Goal: Task Accomplishment & Management: Complete application form

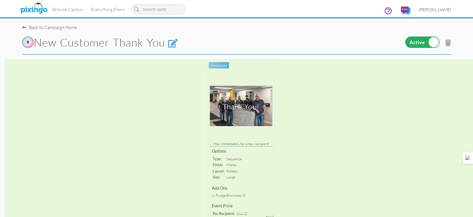
drag, startPoint x: 447, startPoint y: 7, endPoint x: 445, endPoint y: 12, distance: 5.6
click at [447, 7] on link "[PERSON_NAME]" at bounding box center [435, 9] width 41 height 15
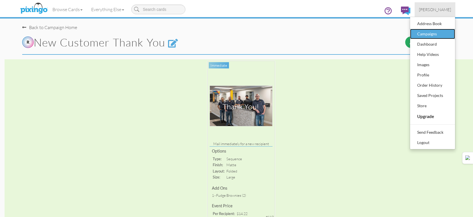
click at [425, 34] on div "Campaigns" at bounding box center [433, 34] width 34 height 9
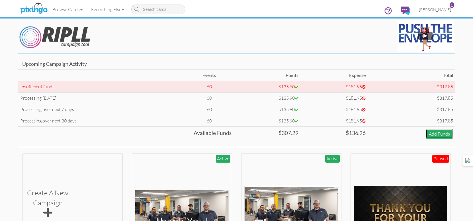
click at [428, 135] on link "Add Funds" at bounding box center [439, 134] width 27 height 10
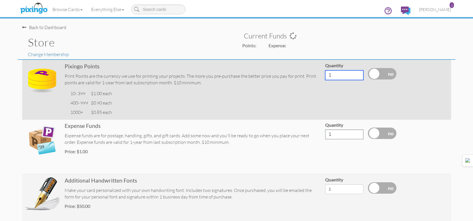
click at [340, 77] on input "1" at bounding box center [344, 75] width 38 height 10
drag, startPoint x: 340, startPoint y: 77, endPoint x: 317, endPoint y: 76, distance: 23.1
click at [317, 76] on tr "Pixingo Points Print Points are the currency we use for printing your projects.…" at bounding box center [236, 90] width 429 height 60
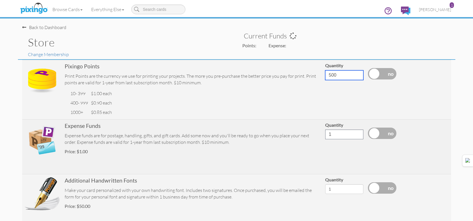
type input "500"
click at [330, 133] on input "1" at bounding box center [344, 135] width 38 height 10
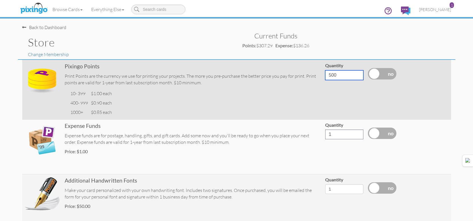
drag, startPoint x: 340, startPoint y: 76, endPoint x: 301, endPoint y: 69, distance: 38.7
click at [301, 69] on tr "Pixingo Points Print Points are the currency we use for printing your projects.…" at bounding box center [236, 90] width 429 height 60
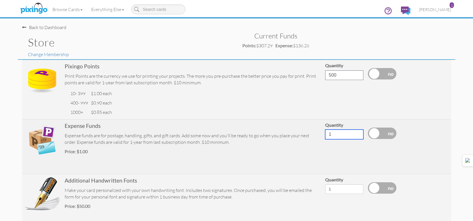
click at [338, 134] on input "1" at bounding box center [344, 135] width 38 height 10
drag, startPoint x: 335, startPoint y: 135, endPoint x: 329, endPoint y: 134, distance: 6.3
click at [329, 134] on input "1" at bounding box center [344, 135] width 38 height 10
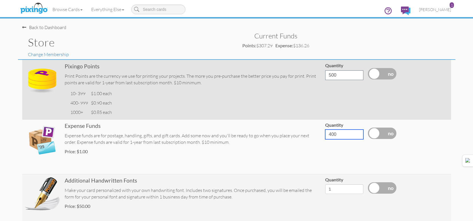
type input "400"
click at [375, 70] on label at bounding box center [382, 73] width 28 height 11
click at [0, 0] on input "checkbox" at bounding box center [0, 0] width 0 height 0
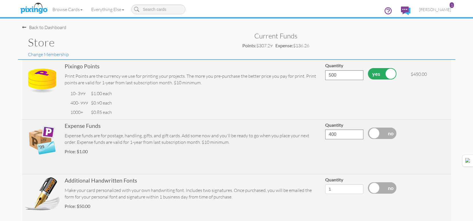
click at [381, 134] on label at bounding box center [382, 133] width 28 height 11
click at [0, 0] on input "checkbox" at bounding box center [0, 0] width 0 height 0
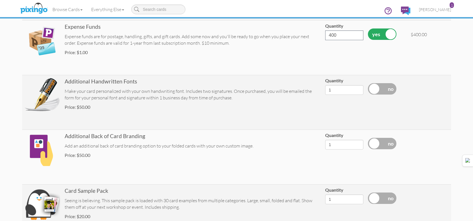
scroll to position [185, 0]
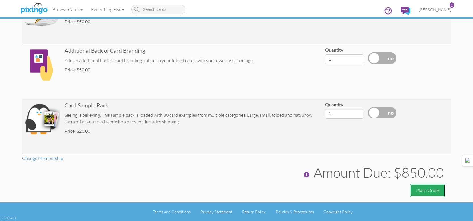
click at [422, 194] on button "Place Order" at bounding box center [427, 190] width 35 height 13
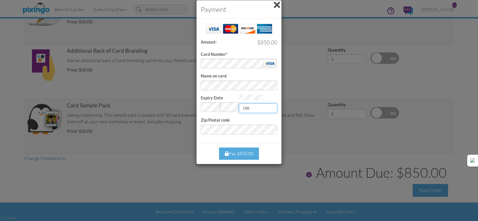
type input "196"
click at [236, 155] on div "Pay $850.00" at bounding box center [239, 154] width 40 height 12
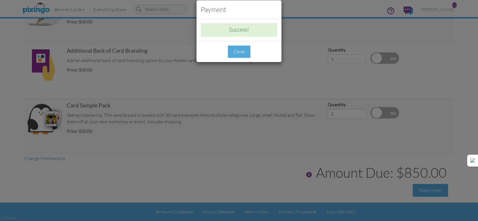
click at [236, 48] on div "Close" at bounding box center [239, 52] width 23 height 12
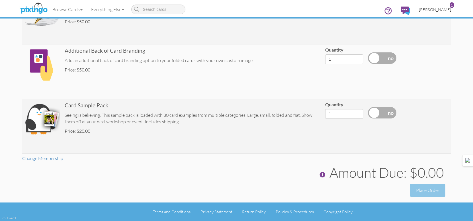
click at [435, 10] on span "[PERSON_NAME]" at bounding box center [435, 9] width 32 height 5
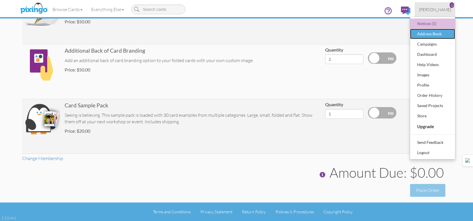
click at [430, 29] on link "Address Book" at bounding box center [432, 34] width 45 height 10
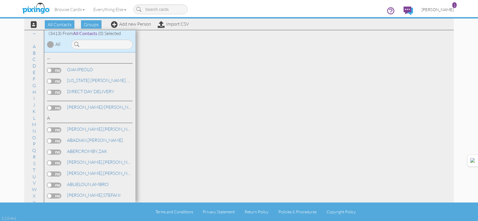
click at [447, 5] on link "Thomas Lambert 1" at bounding box center [437, 9] width 41 height 15
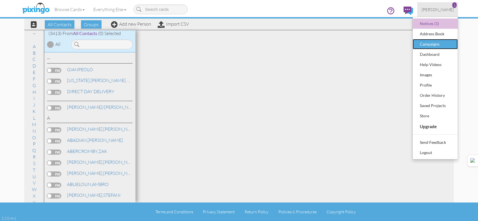
click at [432, 44] on div "Campaigns" at bounding box center [435, 44] width 34 height 9
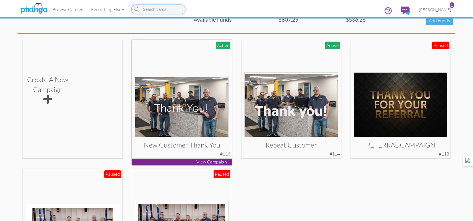
scroll to position [171, 0]
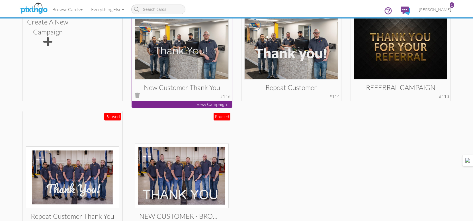
click at [195, 63] on img at bounding box center [182, 49] width 94 height 60
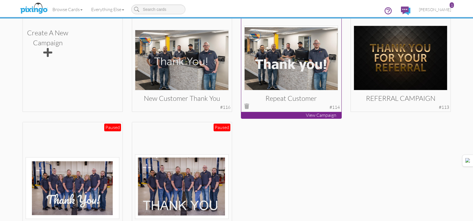
scroll to position [208, 0]
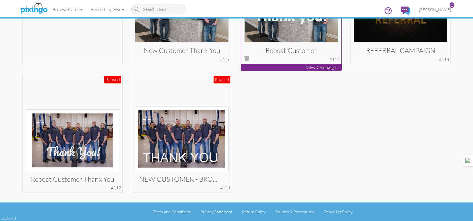
click at [292, 45] on div "Repeat customer Active #114" at bounding box center [291, 4] width 100 height 119
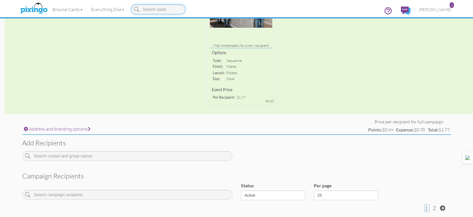
scroll to position [171, 0]
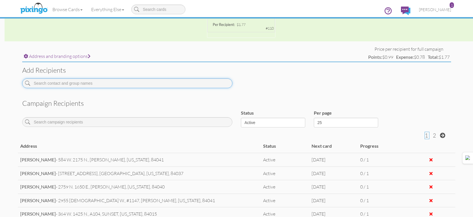
click at [105, 82] on input at bounding box center [127, 83] width 210 height 10
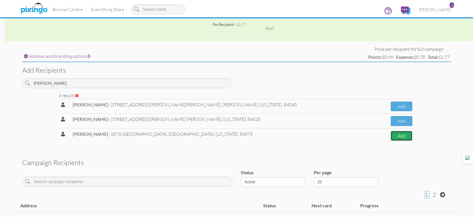
click at [391, 135] on button "Add" at bounding box center [402, 136] width 22 height 10
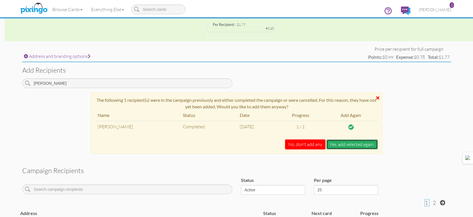
click at [365, 145] on button "Yes, add selected again." at bounding box center [353, 144] width 52 height 10
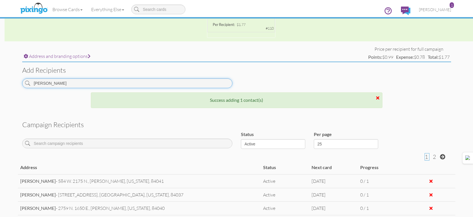
click at [209, 83] on input "THAYER" at bounding box center [127, 83] width 210 height 10
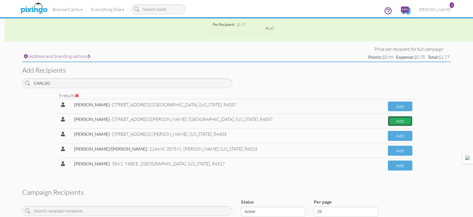
click at [393, 121] on button "Add" at bounding box center [400, 121] width 25 height 10
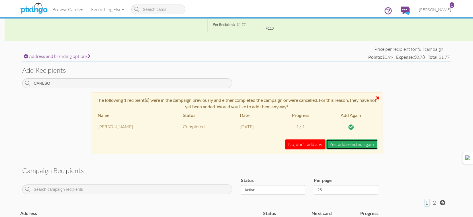
click at [362, 144] on button "Yes, add selected again." at bounding box center [353, 144] width 52 height 10
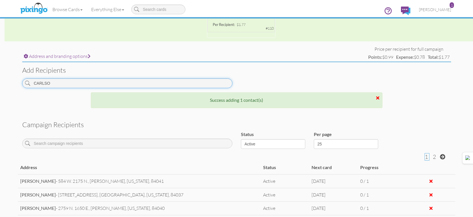
click at [192, 82] on input "CARLSO" at bounding box center [127, 83] width 210 height 10
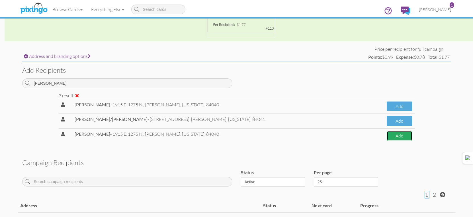
click at [394, 138] on button "Add" at bounding box center [400, 136] width 26 height 10
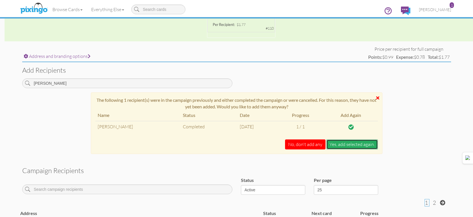
click at [345, 146] on button "Yes, add selected again." at bounding box center [353, 144] width 52 height 10
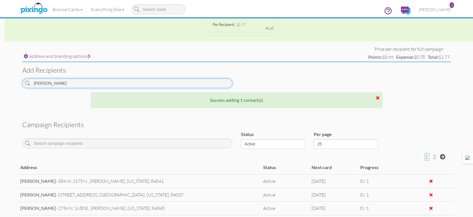
click at [130, 82] on input "HENNEY" at bounding box center [127, 83] width 210 height 10
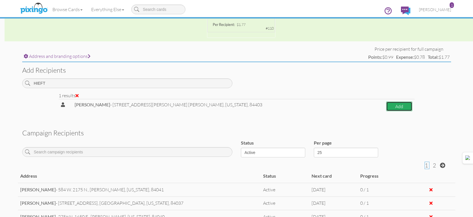
click at [400, 108] on button "Add" at bounding box center [399, 106] width 26 height 10
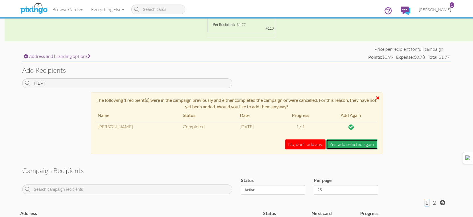
click at [359, 142] on button "Yes, add selected again." at bounding box center [353, 144] width 52 height 10
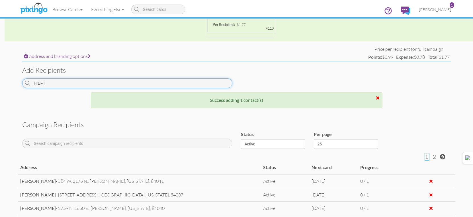
click at [172, 83] on input "HIEFT" at bounding box center [127, 83] width 210 height 10
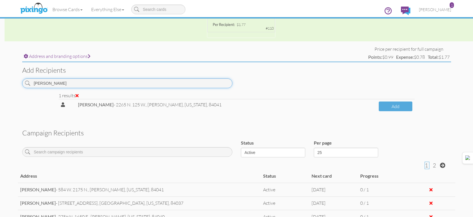
click at [176, 83] on input "POORE" at bounding box center [127, 83] width 210 height 10
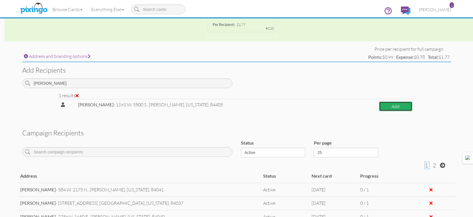
click at [389, 108] on button "Add" at bounding box center [395, 106] width 33 height 10
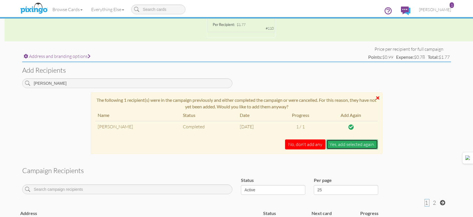
click at [361, 144] on button "Yes, add selected again." at bounding box center [353, 144] width 52 height 10
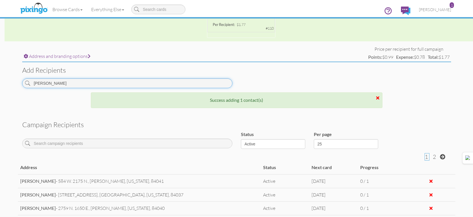
click at [201, 82] on input "JANIS" at bounding box center [127, 83] width 210 height 10
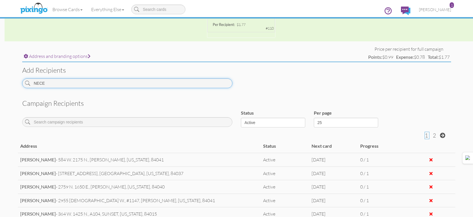
click at [147, 80] on input "NECE" at bounding box center [127, 83] width 210 height 10
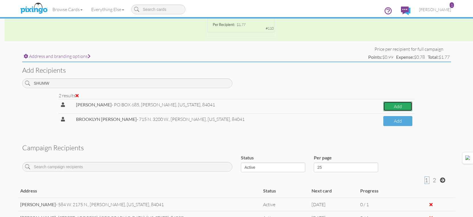
click at [393, 109] on button "Add" at bounding box center [398, 106] width 29 height 10
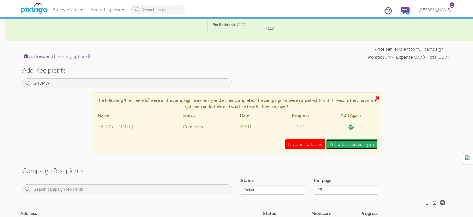
click at [340, 144] on button "Yes, add selected again." at bounding box center [353, 144] width 52 height 10
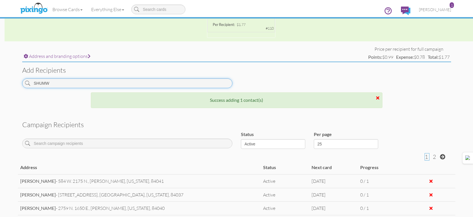
click at [221, 87] on input "SHUMW" at bounding box center [127, 83] width 210 height 10
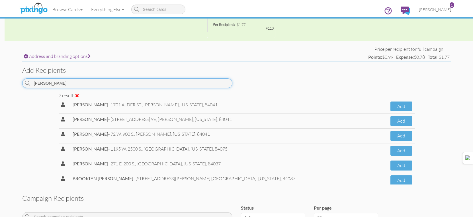
scroll to position [24, 0]
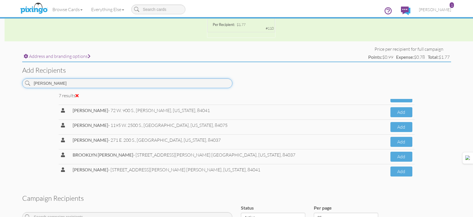
click at [196, 86] on input "OLSEN" at bounding box center [127, 83] width 210 height 10
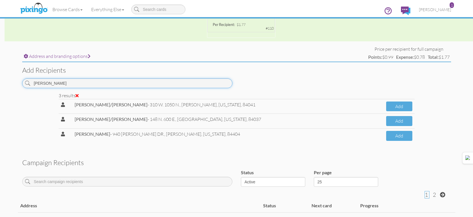
scroll to position [0, 0]
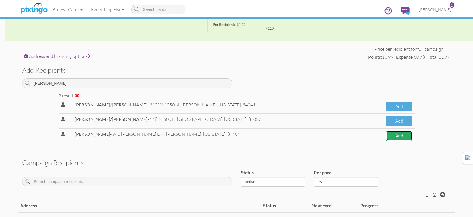
click at [393, 136] on button "Add" at bounding box center [399, 136] width 26 height 10
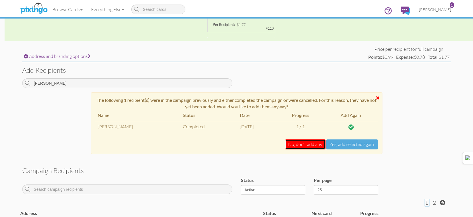
click at [310, 144] on button "No, don't add any" at bounding box center [305, 144] width 40 height 10
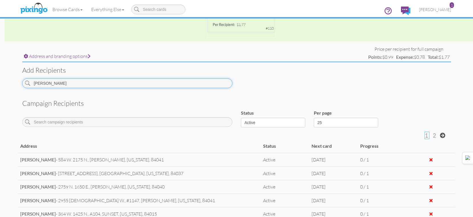
click at [197, 82] on input "VANCE" at bounding box center [127, 83] width 210 height 10
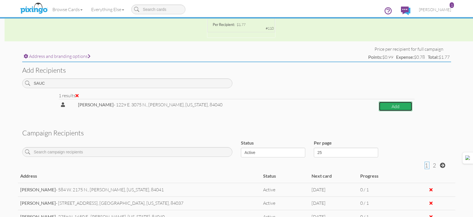
click at [389, 108] on button "Add" at bounding box center [395, 106] width 33 height 10
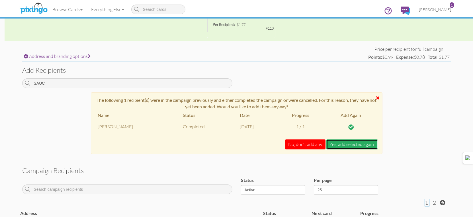
click at [335, 142] on button "Yes, add selected again." at bounding box center [353, 144] width 52 height 10
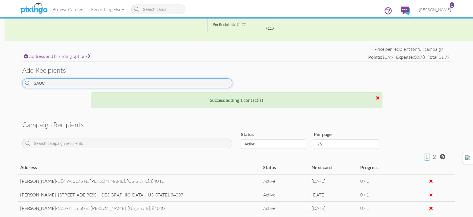
click at [204, 80] on input "SAUC" at bounding box center [127, 83] width 210 height 10
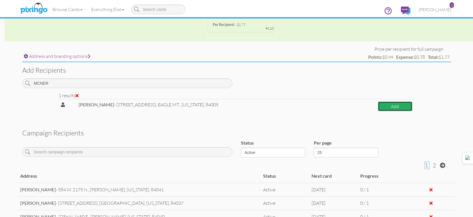
click at [393, 104] on button "Add" at bounding box center [395, 106] width 34 height 10
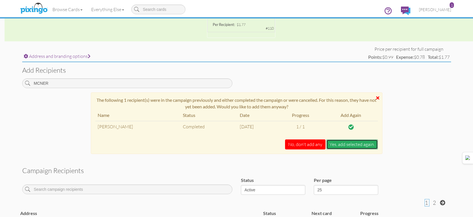
click at [332, 146] on button "Yes, add selected again." at bounding box center [353, 144] width 52 height 10
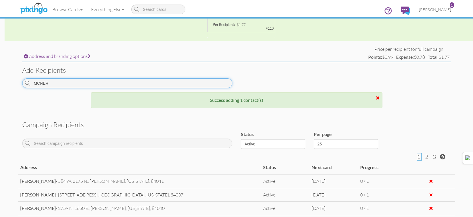
click at [210, 83] on input "MCNER" at bounding box center [127, 83] width 210 height 10
click at [210, 82] on input "MCNER" at bounding box center [127, 83] width 210 height 10
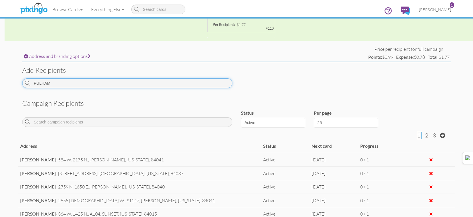
click at [198, 85] on input "PULHAM" at bounding box center [127, 83] width 210 height 10
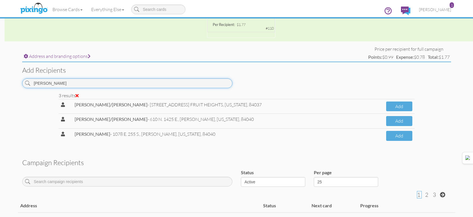
type input "GARDNER"
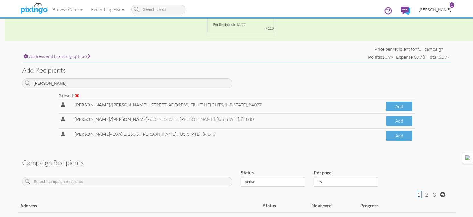
click at [433, 12] on span "[PERSON_NAME]" at bounding box center [435, 9] width 32 height 5
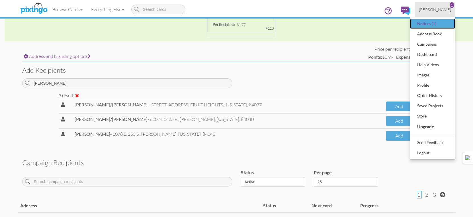
click at [431, 24] on div "Notices (1)" at bounding box center [433, 23] width 34 height 9
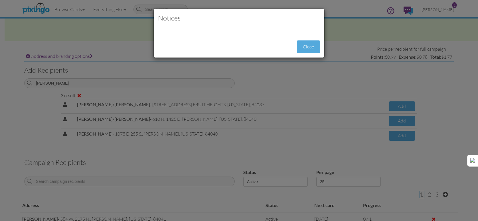
drag, startPoint x: 432, startPoint y: 6, endPoint x: 432, endPoint y: 10, distance: 3.7
click at [432, 7] on div "Notices Close" at bounding box center [239, 110] width 478 height 221
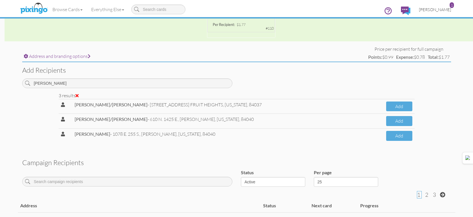
click at [428, 9] on span "[PERSON_NAME]" at bounding box center [435, 9] width 32 height 5
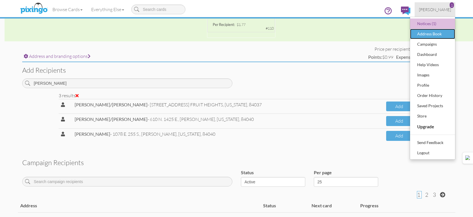
click at [430, 38] on div "Address Book" at bounding box center [433, 34] width 34 height 9
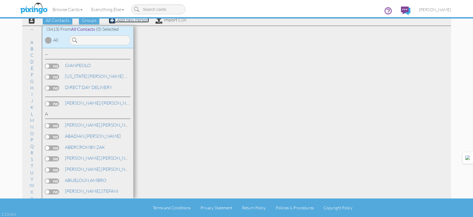
click at [128, 23] on link "Add new Person" at bounding box center [129, 20] width 40 height 6
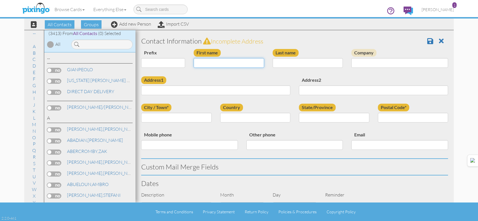
click at [209, 62] on input "First name" at bounding box center [228, 63] width 70 height 10
type input "[PERSON_NAME]"
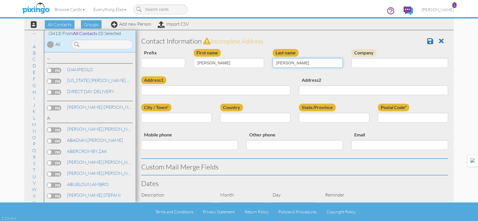
type input "POORE"
type input "157 S. 275 E."
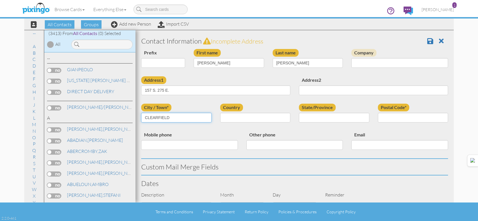
type input "CLEARFIELD"
select select "object:36437"
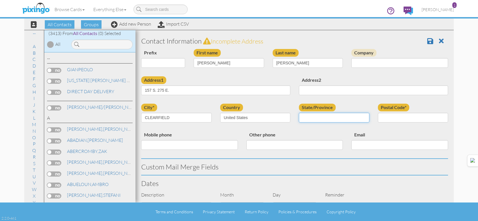
select select "object:36736"
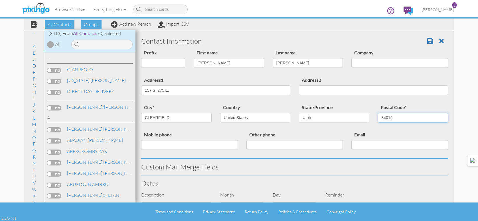
type input "84015"
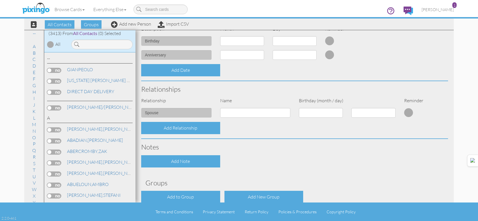
scroll to position [196, 0]
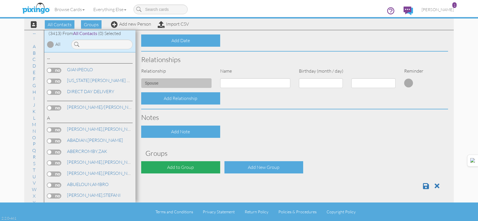
click at [185, 171] on div "Add to Group" at bounding box center [180, 167] width 79 height 12
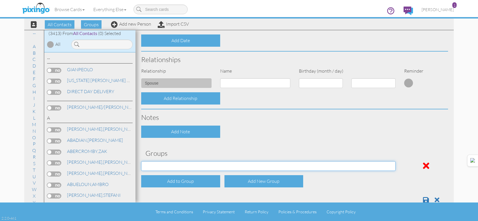
click at [197, 167] on select "[DATE] [DATE] [DATE] [DATE] [DATE] [DATE] [DATE] [DATE] [DATE] [DATE] [DATE] [D…" at bounding box center [268, 166] width 254 height 10
select select "object:36747"
click at [141, 161] on select "[DATE] [DATE] [DATE] [DATE] [DATE] [DATE] [DATE] [DATE] [DATE] [DATE] [DATE] [D…" at bounding box center [268, 166] width 254 height 10
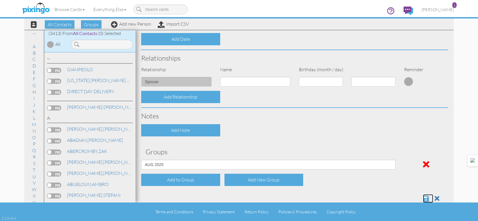
click at [423, 201] on span at bounding box center [426, 198] width 6 height 7
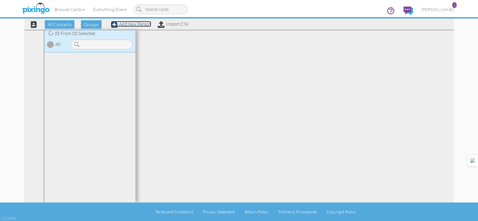
click at [135, 26] on link "Add new Person" at bounding box center [131, 24] width 40 height 6
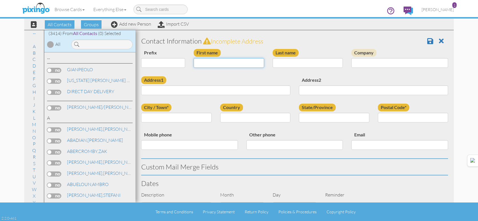
click at [219, 64] on input "First name" at bounding box center [228, 63] width 70 height 10
type input "JAYDEN"
type input "NECE"
type input "990 E. 1400 S."
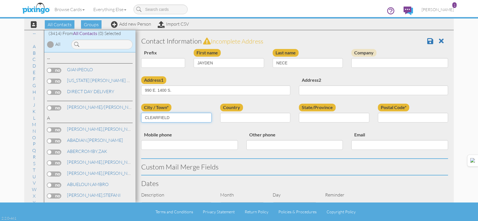
type input "CLEARFIELD"
select select "object:10584"
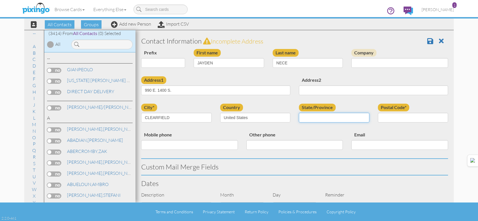
select select "object:10883"
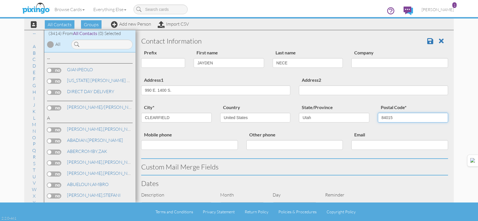
type input "84015"
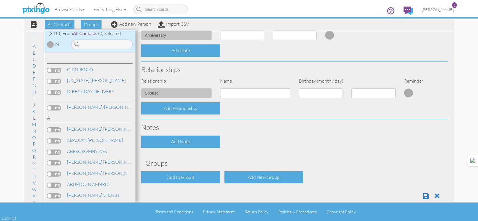
scroll to position [196, 0]
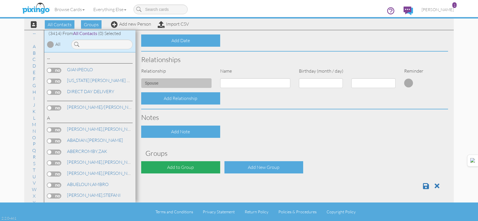
click at [206, 172] on div "Add to Group" at bounding box center [180, 167] width 79 height 12
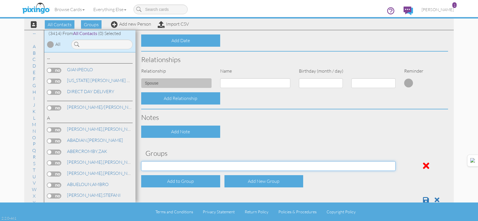
click at [211, 167] on select "[DATE] [DATE] [DATE] [DATE] [DATE] [DATE] [DATE] [DATE] [DATE] [DATE] [DATE] [D…" at bounding box center [268, 166] width 254 height 10
select select "object:10898"
click at [141, 161] on select "[DATE] [DATE] [DATE] [DATE] [DATE] [DATE] [DATE] [DATE] [DATE] [DATE] [DATE] [D…" at bounding box center [268, 166] width 254 height 10
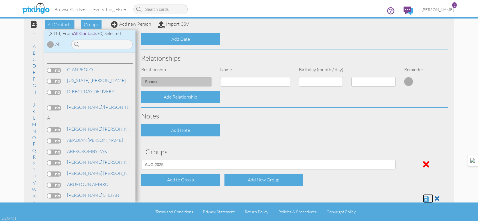
click at [423, 195] on span at bounding box center [426, 198] width 6 height 7
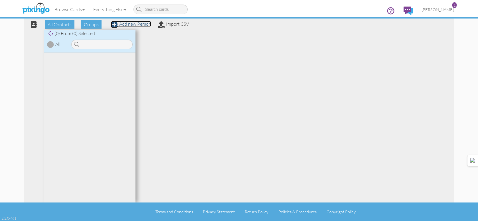
click at [136, 25] on link "Add new Person" at bounding box center [131, 24] width 40 height 6
click at [136, 26] on link "Add new Person" at bounding box center [131, 24] width 40 height 6
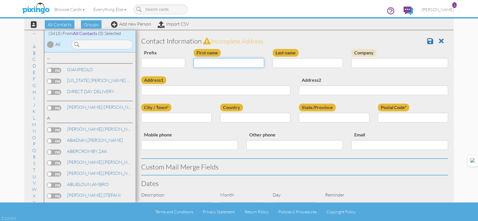
click at [199, 62] on input "First name" at bounding box center [228, 63] width 70 height 10
type input "[PERSON_NAME]"
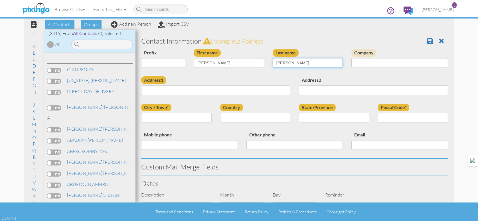
type input "OLSEN"
type input "2769 E. 3700 N."
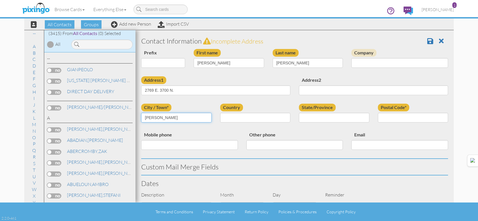
type input "[PERSON_NAME]"
select select "object:10587"
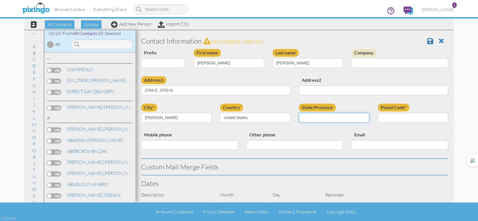
select select "object:10886"
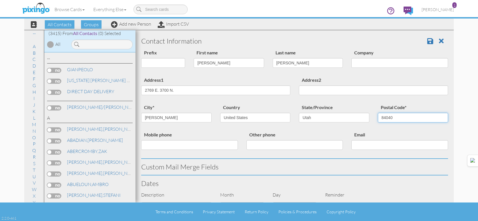
type input "84040"
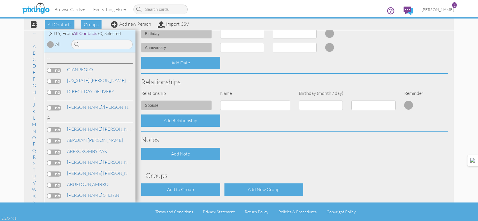
scroll to position [196, 0]
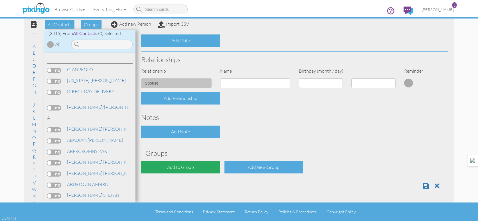
click at [200, 175] on div "Contact Information Prefix Dr. Mr. Mrs. First name WAYNE Last name OLSEN Compan…" at bounding box center [294, 15] width 307 height 357
click at [203, 170] on div "Add to Group" at bounding box center [180, 167] width 79 height 12
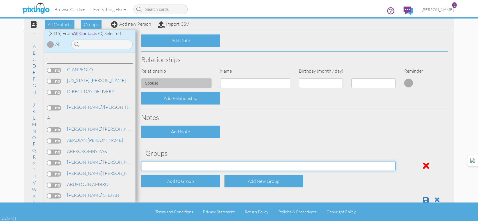
click at [205, 165] on select "[DATE] [DATE] [DATE] [DATE] [DATE] [DATE] [DATE] [DATE] [DATE] [DATE] [DATE] [D…" at bounding box center [268, 166] width 254 height 10
select select "object:10901"
click at [141, 161] on select "[DATE] [DATE] [DATE] [DATE] [DATE] [DATE] [DATE] [DATE] [DATE] [DATE] [DATE] [D…" at bounding box center [268, 166] width 254 height 10
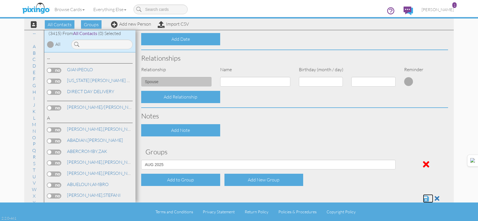
click at [423, 197] on span at bounding box center [426, 198] width 6 height 7
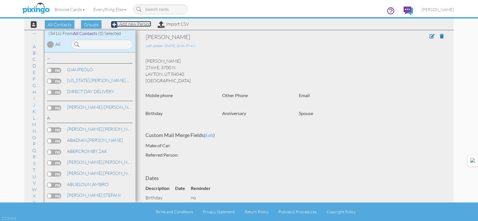
click at [144, 23] on link "Add new Person" at bounding box center [131, 24] width 40 height 6
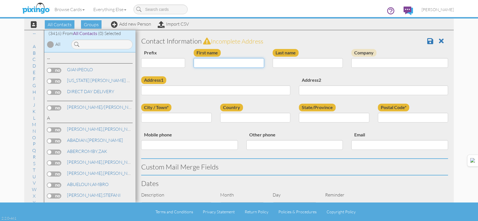
click at [245, 62] on input "First name" at bounding box center [228, 63] width 70 height 10
type input "[PERSON_NAME]"
type input "PULHAM"
type input "496 N. ARTISTS WAY"
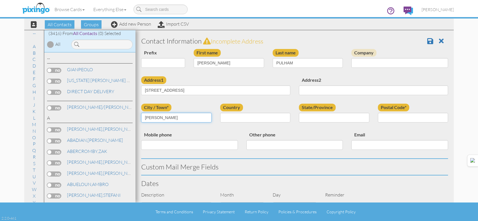
type input "[PERSON_NAME]"
select select "object:10608"
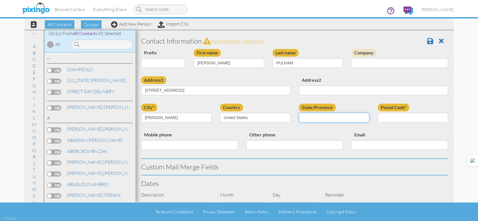
select select "object:10907"
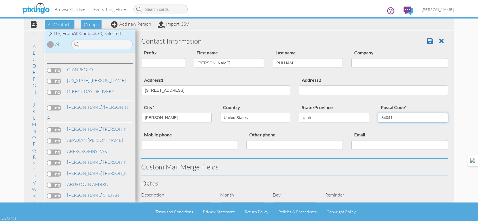
type input "84041"
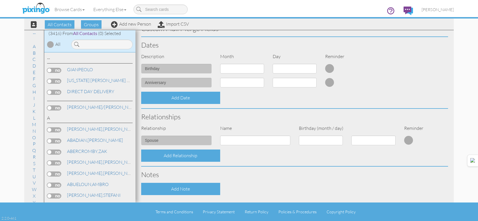
scroll to position [196, 0]
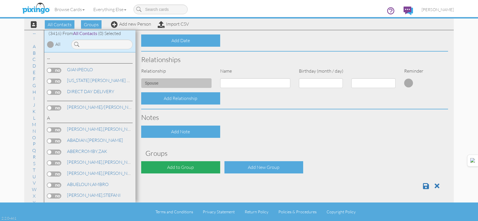
click at [198, 166] on div "Add to Group" at bounding box center [180, 167] width 79 height 12
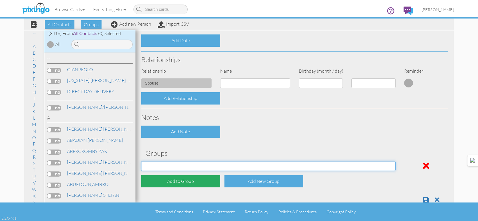
click at [198, 166] on select "[DATE] [DATE] [DATE] [DATE] [DATE] [DATE] [DATE] [DATE] [DATE] [DATE] [DATE] [D…" at bounding box center [268, 166] width 254 height 10
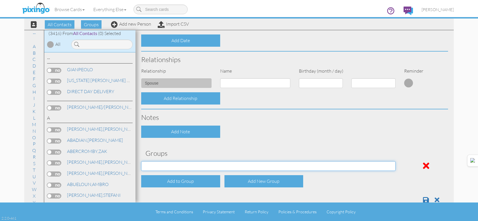
select select "object:10922"
click at [141, 161] on select "[DATE] [DATE] [DATE] [DATE] [DATE] [DATE] [DATE] [DATE] [DATE] [DATE] [DATE] [D…" at bounding box center [268, 166] width 254 height 10
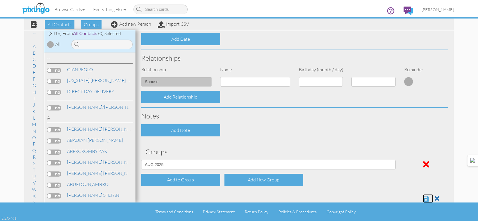
click at [423, 198] on span at bounding box center [426, 198] width 6 height 7
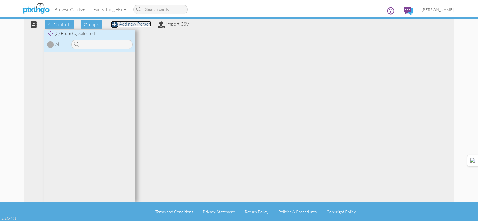
click at [132, 25] on link "Add new Person" at bounding box center [131, 24] width 40 height 6
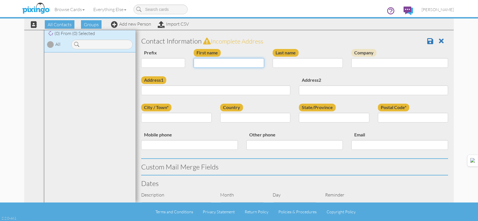
click at [239, 63] on input "First name" at bounding box center [228, 63] width 70 height 10
type input "MAKENNA"
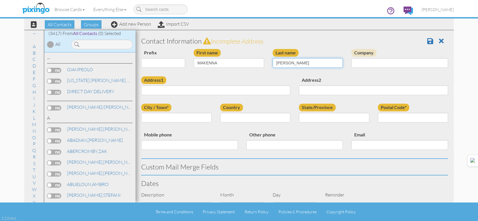
type input "[PERSON_NAME]"
type input "50 W. 400 S."
type input "A109"
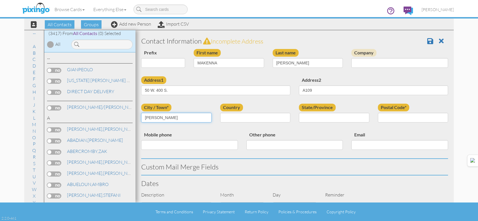
type input "[PERSON_NAME]"
select select "object:86"
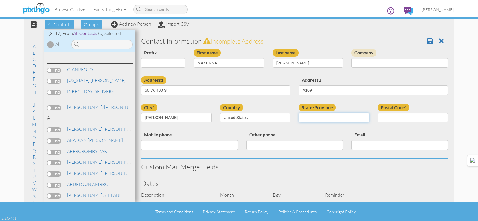
select select "object:10889"
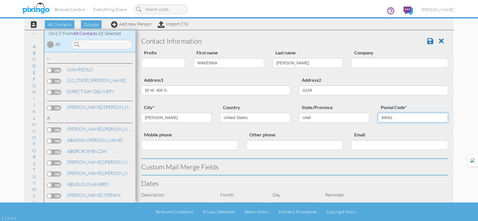
type input "84041"
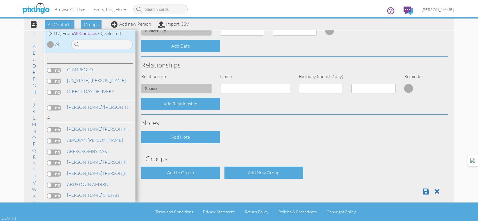
scroll to position [196, 0]
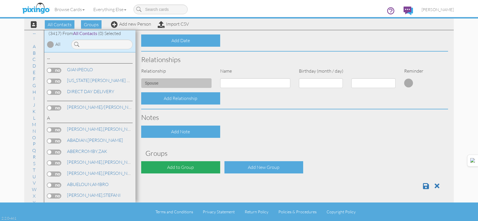
click at [216, 162] on div "Add to Group" at bounding box center [180, 167] width 79 height 12
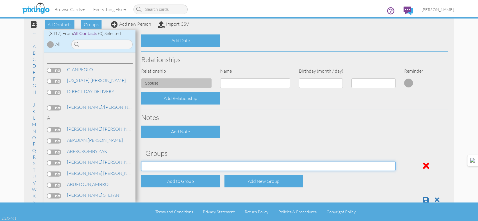
click at [211, 167] on select "[DATE] [DATE] [DATE] [DATE] [DATE] [DATE] [DATE] [DATE] [DATE] [DATE] [DATE] [D…" at bounding box center [268, 166] width 254 height 10
click at [141, 161] on select "[DATE] [DATE] [DATE] [DATE] [DATE] [DATE] [DATE] [DATE] [DATE] [DATE] [DATE] [D…" at bounding box center [268, 166] width 254 height 10
click at [211, 166] on select "[DATE] [DATE] [DATE] [DATE] [DATE] [DATE] [DATE] [DATE] [DATE] [DATE] [DATE] [D…" at bounding box center [268, 166] width 254 height 10
select select "object:10904"
click at [141, 161] on select "[DATE] [DATE] [DATE] [DATE] [DATE] [DATE] [DATE] [DATE] [DATE] [DATE] [DATE] [D…" at bounding box center [268, 166] width 254 height 10
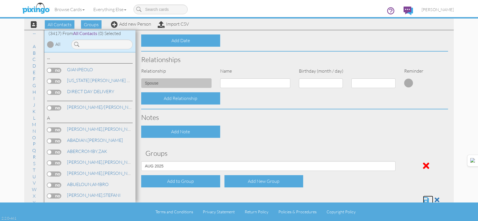
click at [424, 198] on span at bounding box center [426, 200] width 6 height 7
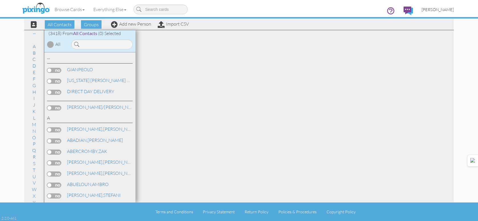
click at [446, 7] on link "[PERSON_NAME]" at bounding box center [437, 9] width 41 height 15
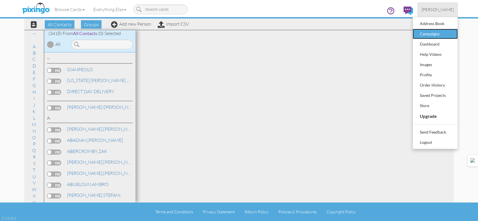
click at [444, 36] on div "Campaigns" at bounding box center [435, 34] width 34 height 9
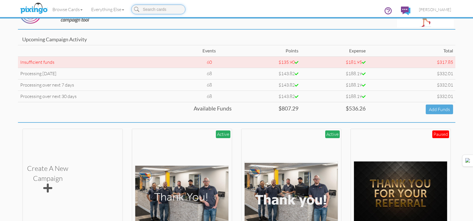
scroll to position [171, 0]
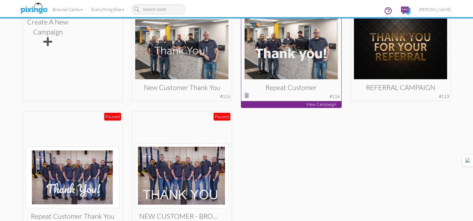
click at [265, 72] on img at bounding box center [292, 47] width 94 height 65
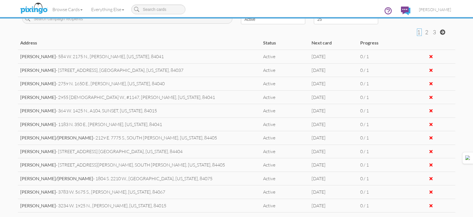
scroll to position [139, 0]
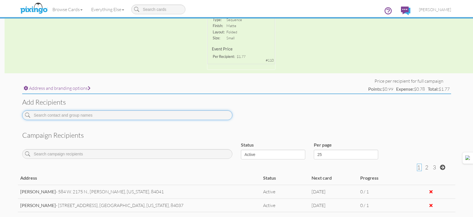
click at [144, 115] on input at bounding box center [127, 115] width 210 height 10
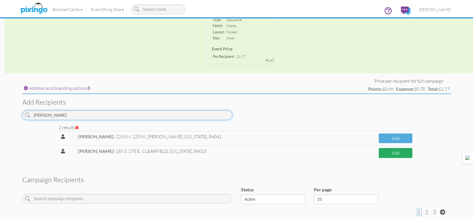
type input "POORE"
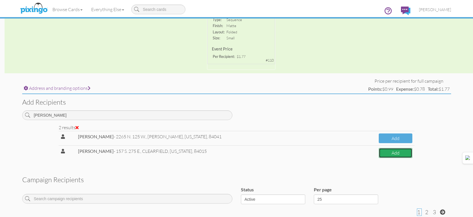
click at [407, 150] on button "Add" at bounding box center [396, 153] width 34 height 10
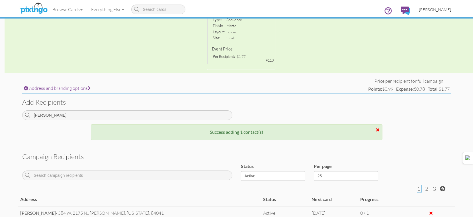
click at [437, 5] on link "[PERSON_NAME]" at bounding box center [435, 9] width 41 height 15
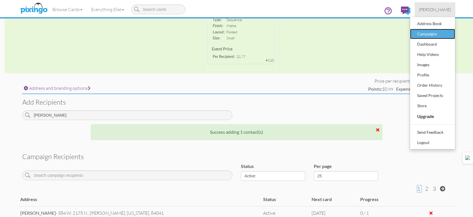
click at [432, 31] on div "Campaigns" at bounding box center [433, 34] width 34 height 9
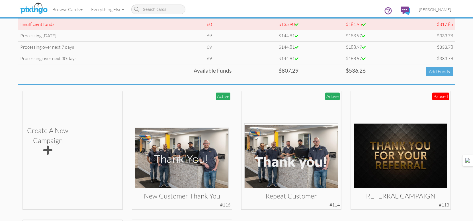
scroll to position [114, 0]
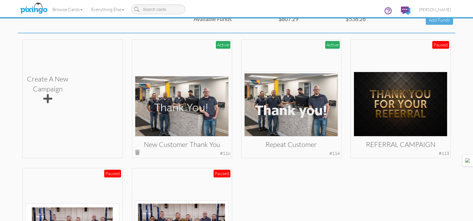
click at [199, 113] on img at bounding box center [182, 106] width 94 height 60
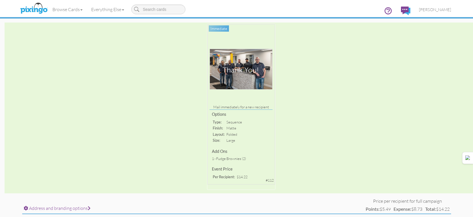
scroll to position [171, 0]
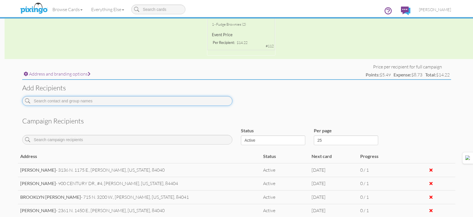
click at [180, 100] on input at bounding box center [127, 101] width 210 height 10
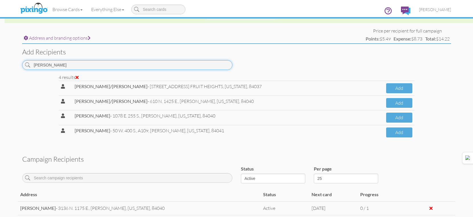
scroll to position [256, 0]
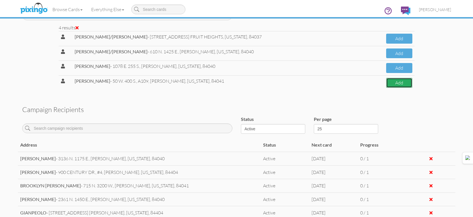
click at [394, 83] on button "Add" at bounding box center [399, 83] width 26 height 10
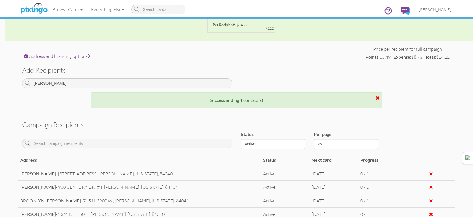
scroll to position [142, 0]
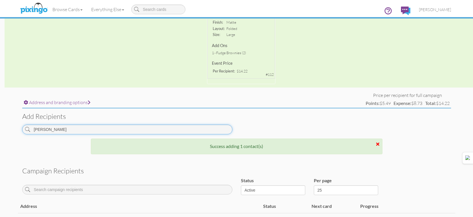
click at [148, 129] on input "GARDNER" at bounding box center [127, 130] width 210 height 10
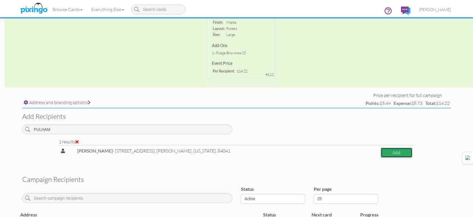
click at [385, 156] on button "Add" at bounding box center [397, 153] width 32 height 10
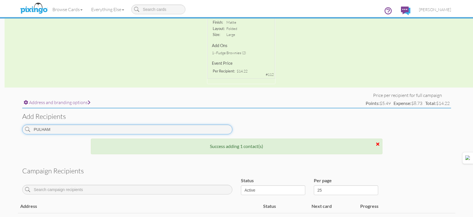
click at [102, 131] on input "PULHAM" at bounding box center [127, 130] width 210 height 10
click at [102, 130] on input "PULHAM" at bounding box center [127, 130] width 210 height 10
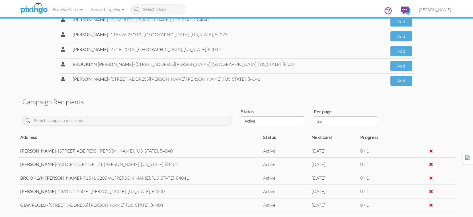
scroll to position [38, 0]
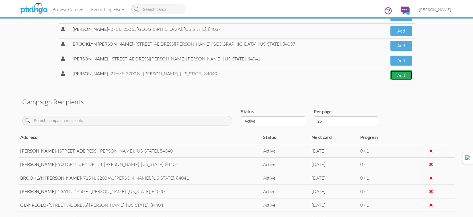
click at [391, 76] on button "Add" at bounding box center [402, 75] width 22 height 10
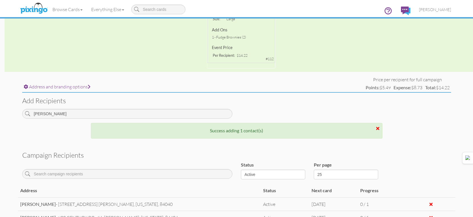
scroll to position [133, 0]
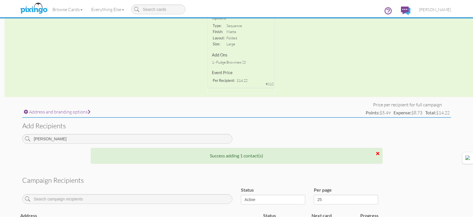
click at [152, 132] on div "Add recipients OLSEN" at bounding box center [237, 133] width 438 height 30
click at [153, 134] on input "OLSEN" at bounding box center [127, 139] width 210 height 10
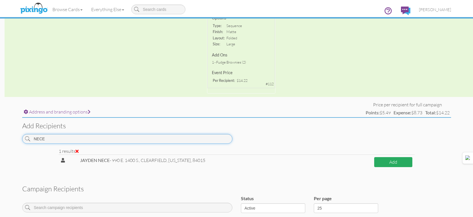
type input "NECE"
click at [404, 159] on button "Add" at bounding box center [393, 162] width 38 height 10
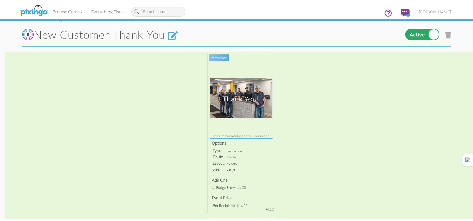
scroll to position [0, 0]
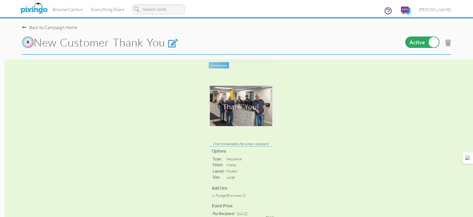
click at [434, 17] on ul "Thomas Lambert Address Book Campaigns Dashboard Help Videos Images Profile Upgr…" at bounding box center [418, 11] width 76 height 18
click at [435, 12] on link "[PERSON_NAME]" at bounding box center [435, 9] width 41 height 15
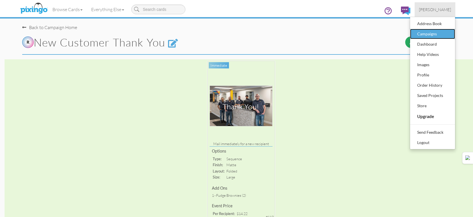
click at [429, 32] on div "Campaigns" at bounding box center [433, 34] width 34 height 9
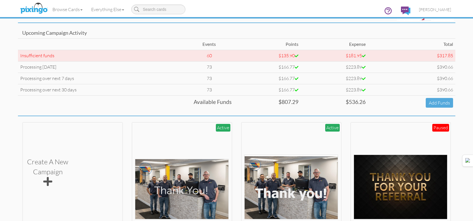
scroll to position [85, 0]
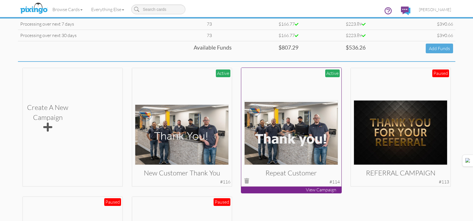
click at [315, 131] on img at bounding box center [292, 132] width 94 height 65
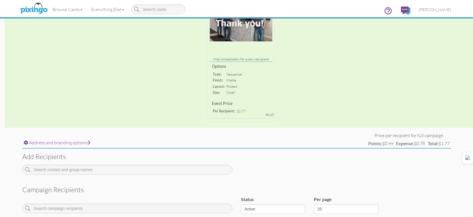
scroll to position [171, 0]
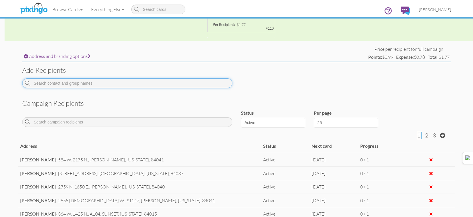
click at [168, 82] on input at bounding box center [127, 83] width 210 height 10
click at [168, 82] on input "STORER" at bounding box center [127, 83] width 210 height 10
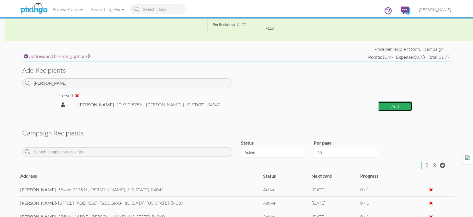
click at [390, 104] on button "Add" at bounding box center [395, 106] width 34 height 10
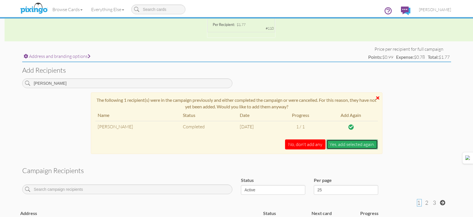
click at [339, 142] on button "Yes, add selected again." at bounding box center [353, 144] width 52 height 10
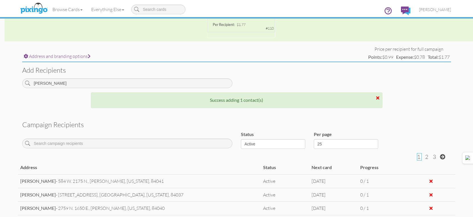
click at [124, 77] on div "Add recipients ZAISER" at bounding box center [237, 77] width 438 height 30
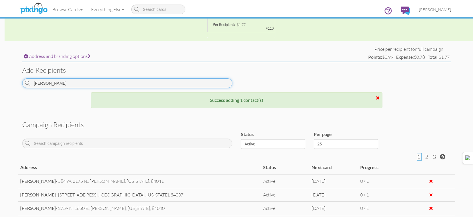
click at [124, 81] on input "ZAISER" at bounding box center [127, 83] width 210 height 10
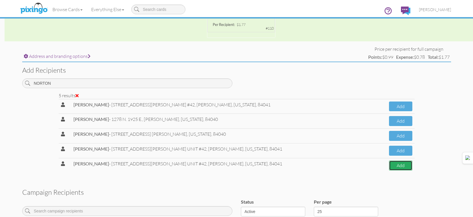
click at [396, 167] on button "Add" at bounding box center [400, 165] width 23 height 10
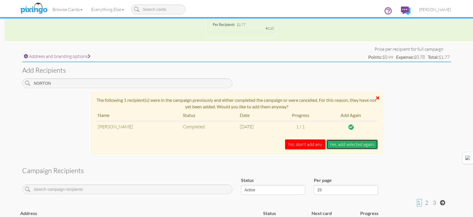
click at [364, 145] on button "Yes, add selected again." at bounding box center [353, 144] width 52 height 10
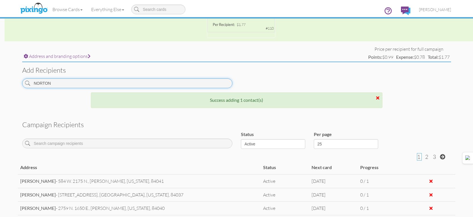
click at [167, 84] on input "NORTON" at bounding box center [127, 83] width 210 height 10
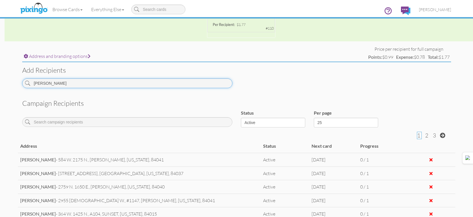
click at [79, 82] on input "COTTRILL" at bounding box center [127, 83] width 210 height 10
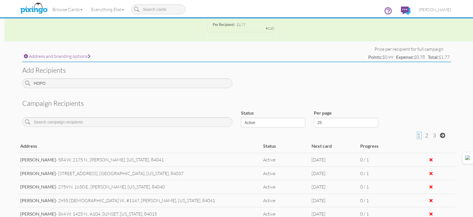
click at [67, 89] on div "HOPO" at bounding box center [127, 85] width 219 height 14
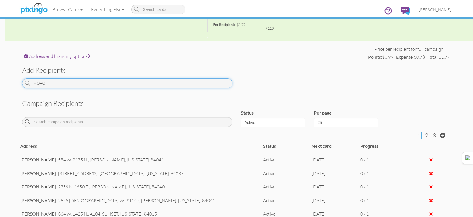
click at [69, 85] on input "HOPO" at bounding box center [127, 83] width 210 height 10
click at [180, 86] on input "[PERSON_NAME]" at bounding box center [127, 83] width 210 height 10
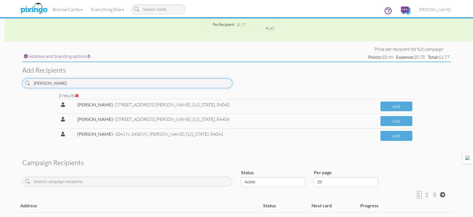
click at [72, 85] on input "HERNANDE" at bounding box center [127, 83] width 210 height 10
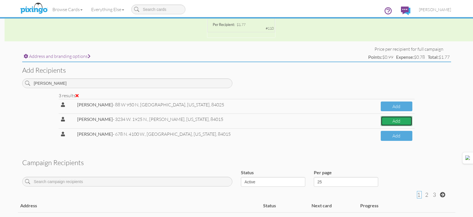
click at [391, 125] on button "Add" at bounding box center [397, 121] width 32 height 10
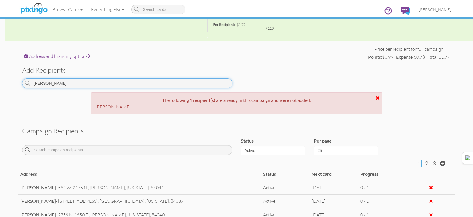
click at [216, 83] on input "COSPER" at bounding box center [127, 83] width 210 height 10
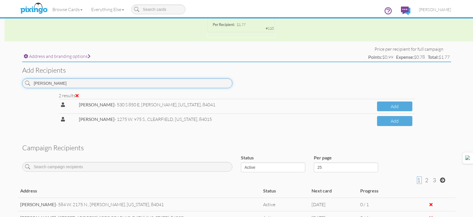
click at [197, 84] on input "BERRY" at bounding box center [127, 83] width 210 height 10
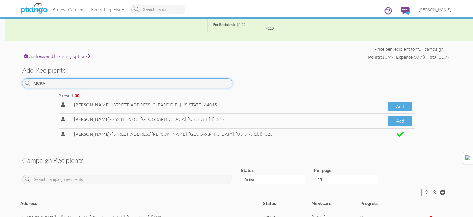
click at [87, 83] on input "MCKA" at bounding box center [127, 83] width 210 height 10
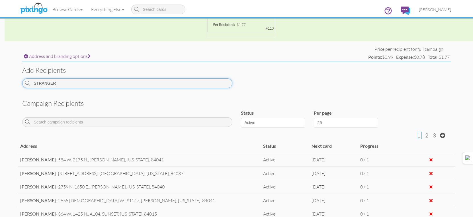
click at [163, 85] on input "STRANGER" at bounding box center [127, 83] width 210 height 10
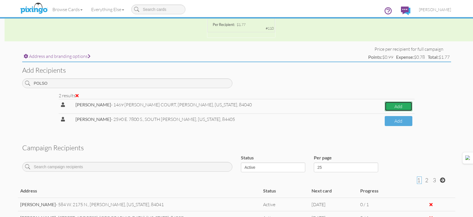
click at [386, 107] on button "Add" at bounding box center [399, 106] width 28 height 10
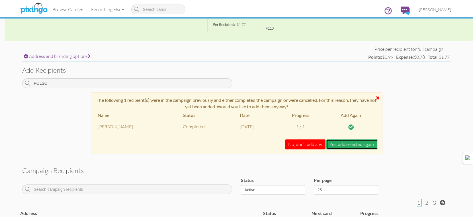
click at [348, 143] on button "Yes, add selected again." at bounding box center [353, 144] width 52 height 10
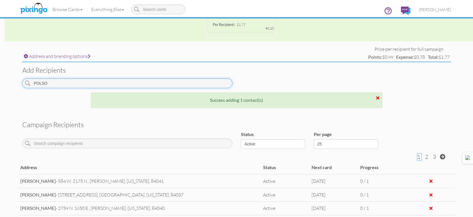
click at [214, 82] on input "POLSO" at bounding box center [127, 83] width 210 height 10
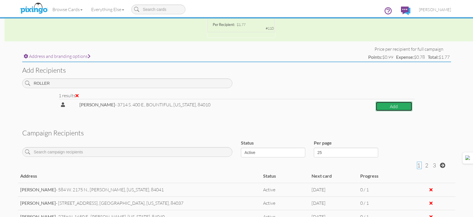
click at [390, 105] on button "Add" at bounding box center [394, 106] width 36 height 10
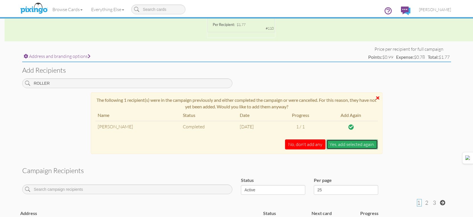
click at [372, 145] on button "Yes, add selected again." at bounding box center [353, 144] width 52 height 10
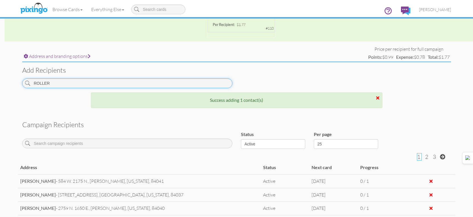
click at [197, 83] on input "ROLLER" at bounding box center [127, 83] width 210 height 10
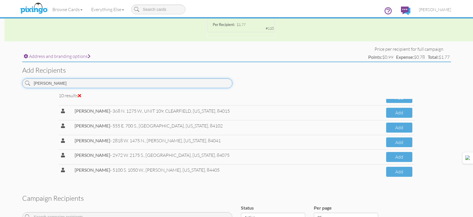
scroll to position [68, 0]
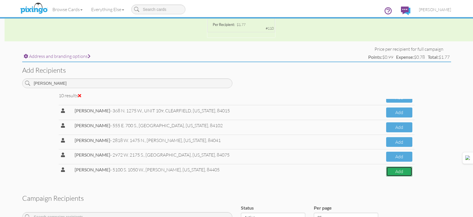
click at [397, 174] on button "Add" at bounding box center [399, 171] width 26 height 10
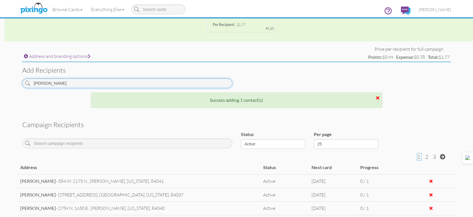
click at [207, 84] on input "GARCIA" at bounding box center [127, 83] width 210 height 10
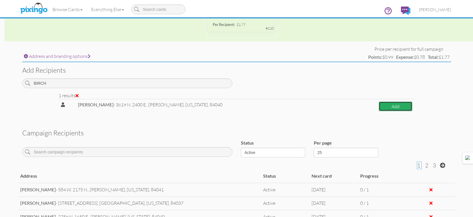
click at [392, 106] on button "Add" at bounding box center [395, 106] width 33 height 10
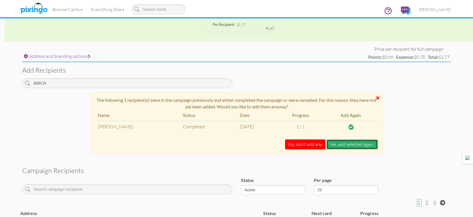
click at [344, 146] on button "Yes, add selected again." at bounding box center [353, 144] width 52 height 10
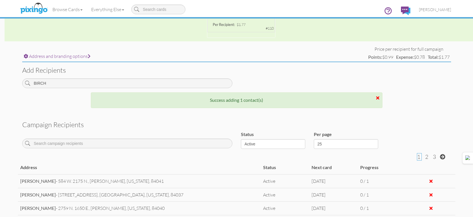
click at [149, 78] on div "Add recipients BIRCH" at bounding box center [237, 77] width 438 height 30
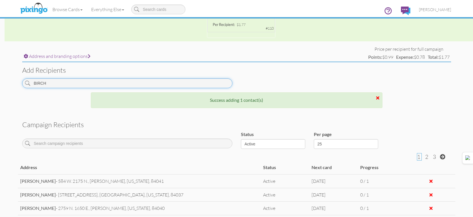
click at [149, 80] on input "BIRCH" at bounding box center [127, 83] width 210 height 10
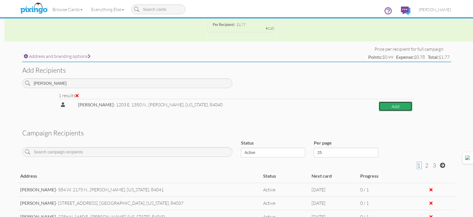
click at [395, 109] on button "Add" at bounding box center [395, 106] width 33 height 10
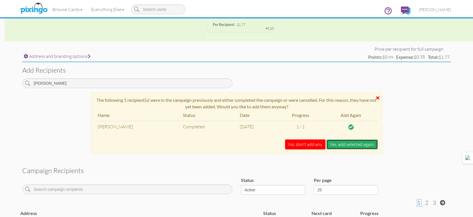
click at [349, 144] on button "Yes, add selected again." at bounding box center [353, 144] width 52 height 10
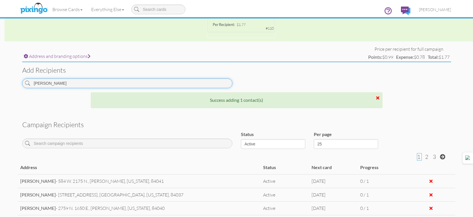
click at [168, 85] on input "GARDINE" at bounding box center [127, 83] width 210 height 10
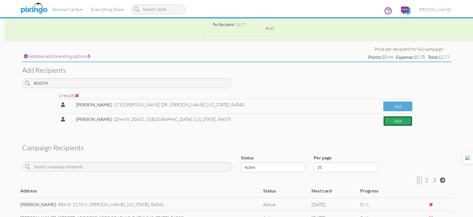
click at [386, 121] on button "Add" at bounding box center [398, 121] width 29 height 10
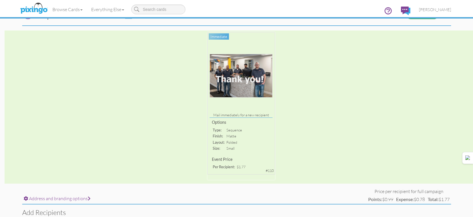
scroll to position [114, 0]
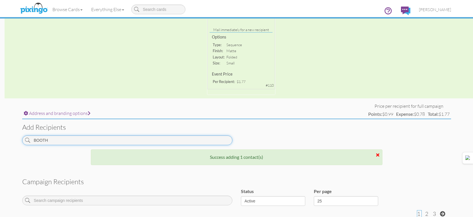
click at [141, 139] on input "BOOTH" at bounding box center [127, 140] width 210 height 10
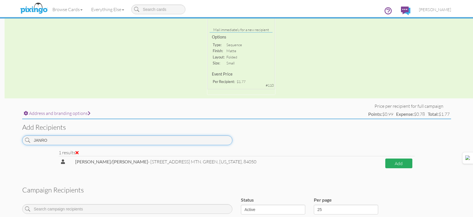
type input "JANRO"
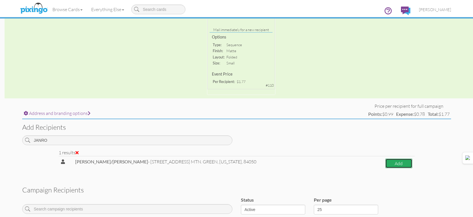
click at [403, 160] on button "Add" at bounding box center [399, 163] width 27 height 10
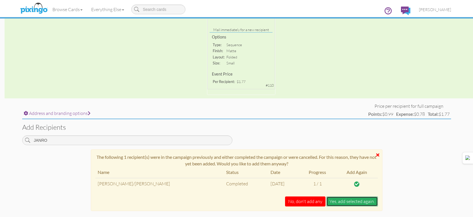
click at [356, 203] on button "Yes, add selected again." at bounding box center [353, 201] width 52 height 10
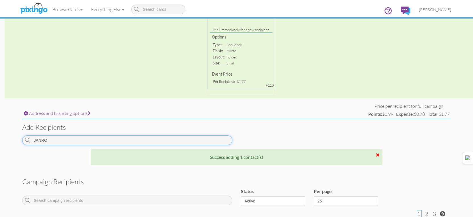
click at [222, 138] on input "JANRO" at bounding box center [127, 140] width 210 height 10
drag, startPoint x: 222, startPoint y: 138, endPoint x: 226, endPoint y: 140, distance: 4.5
click at [222, 139] on input "JANRO" at bounding box center [127, 140] width 210 height 10
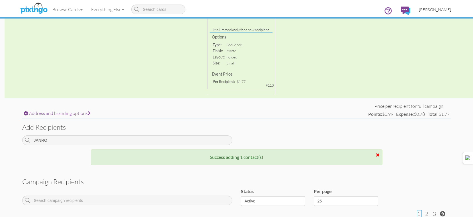
click at [448, 13] on link "[PERSON_NAME]" at bounding box center [435, 9] width 41 height 15
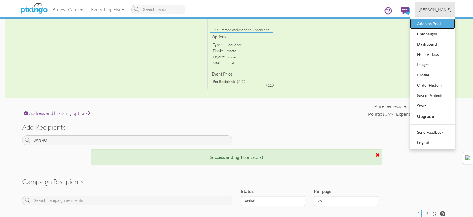
click at [437, 25] on div "Address Book" at bounding box center [433, 23] width 34 height 9
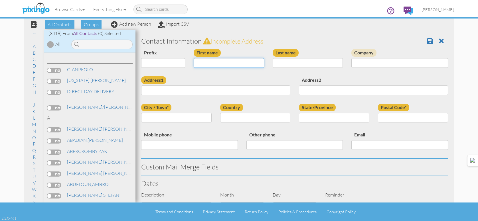
click at [206, 61] on input "First name" at bounding box center [228, 63] width 70 height 10
type input "[PERSON_NAME]"
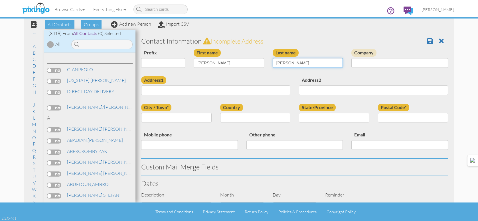
type input "COTTRILL"
type input "[STREET_ADDRESS]"
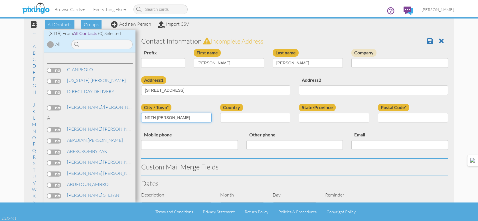
type input "NRTH OGDEN"
select select "object:28448"
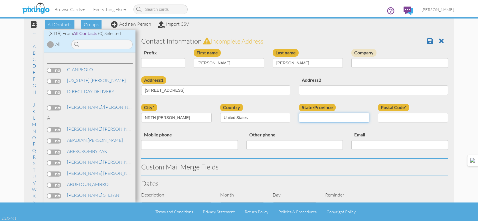
select select "object:28747"
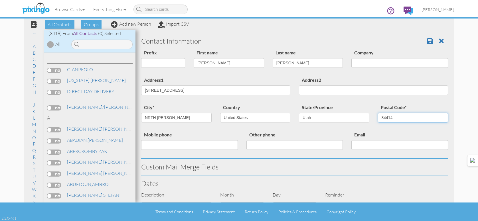
type input "84414"
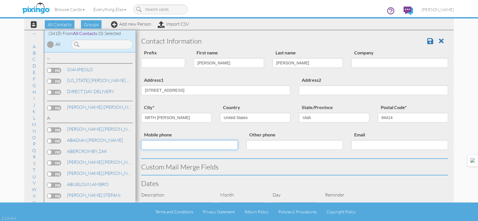
scroll to position [196, 0]
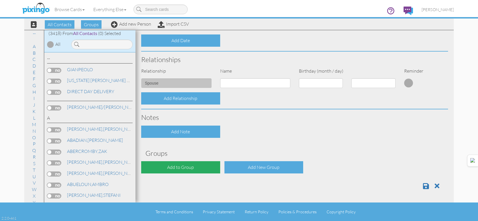
click at [207, 170] on div "Add to Group" at bounding box center [180, 167] width 79 height 12
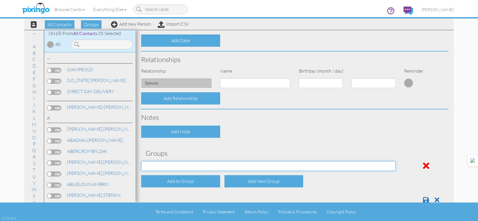
click at [208, 166] on select "[DATE] [DATE] [DATE] [DATE] [DATE] [DATE] [DATE] [DATE] [DATE] [DATE] [DATE] [D…" at bounding box center [268, 166] width 254 height 10
select select "object:28762"
click at [141, 161] on select "[DATE] [DATE] [DATE] [DATE] [DATE] [DATE] [DATE] [DATE] [DATE] [DATE] [DATE] [D…" at bounding box center [268, 166] width 254 height 10
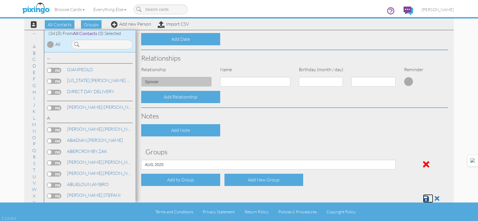
click at [425, 198] on link at bounding box center [428, 198] width 10 height 9
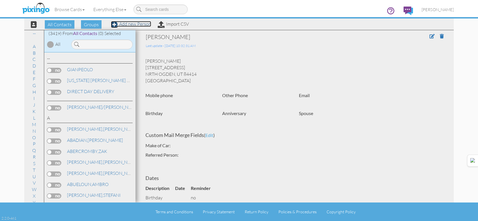
click at [137, 24] on link "Add new Person" at bounding box center [131, 24] width 40 height 6
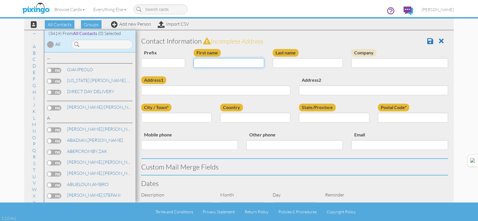
click at [243, 60] on input "First name" at bounding box center [228, 63] width 70 height 10
type input "[PERSON_NAME]"
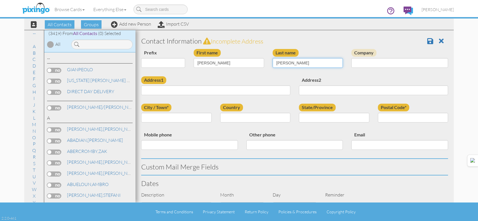
type input "[PERSON_NAME]"
type input "[STREET_ADDRESS][PERSON_NAME]"
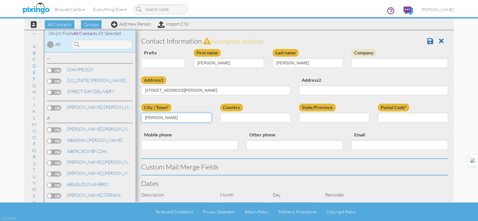
type input "[PERSON_NAME]"
select select "object:10617"
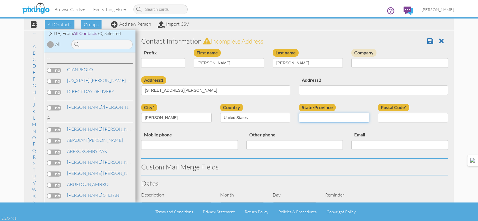
select select "object:10916"
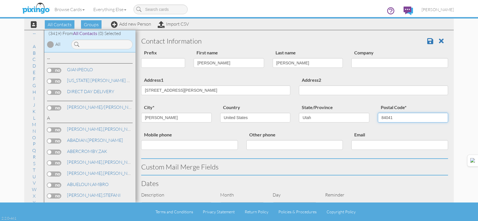
type input "84041"
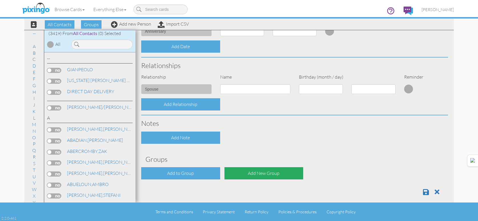
scroll to position [196, 0]
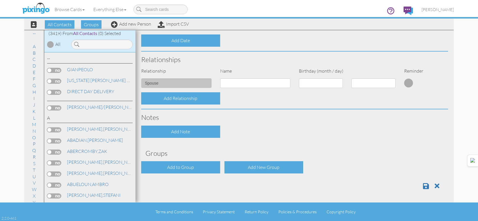
click at [219, 166] on div "Add to Group Add New Group" at bounding box center [294, 167] width 315 height 12
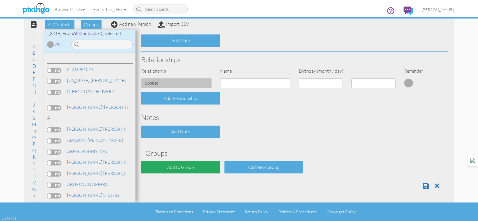
click at [210, 167] on div "Add to Group" at bounding box center [180, 167] width 79 height 12
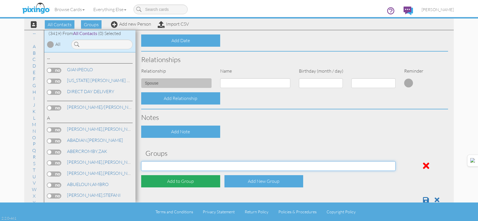
click at [210, 167] on select "[DATE] [DATE] [DATE] [DATE] [DATE] [DATE] [DATE] [DATE] [DATE] [DATE] [DATE] [D…" at bounding box center [268, 166] width 254 height 10
select select "object:10931"
click at [141, 161] on select "[DATE] [DATE] [DATE] [DATE] [DATE] [DATE] [DATE] [DATE] [DATE] [DATE] [DATE] [D…" at bounding box center [268, 166] width 254 height 10
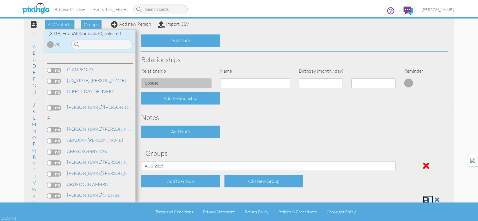
scroll to position [197, 0]
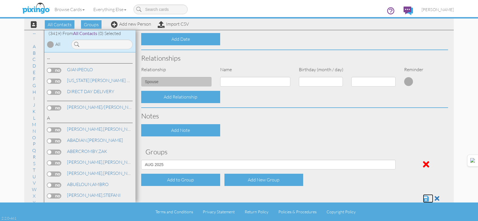
click at [423, 201] on span at bounding box center [426, 198] width 6 height 7
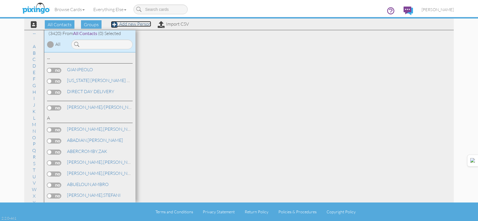
click at [136, 25] on link "Add new Person" at bounding box center [131, 24] width 40 height 6
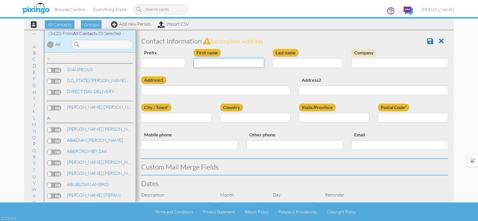
click at [227, 63] on input "First name" at bounding box center [228, 63] width 70 height 10
type input "[PERSON_NAME]/[PERSON_NAME]"
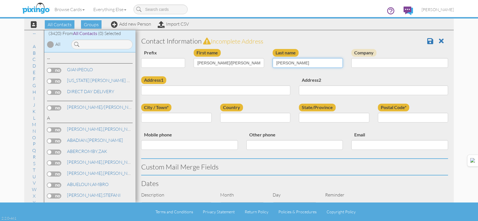
type input "STORER"
type input "990 E. 1400 S,"
type input "J301"
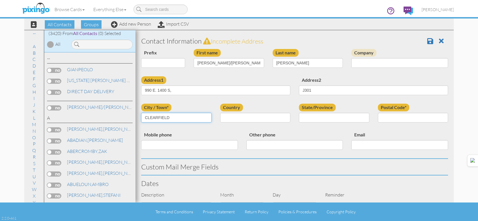
type input "CLEARFIELD"
select select "object:10599"
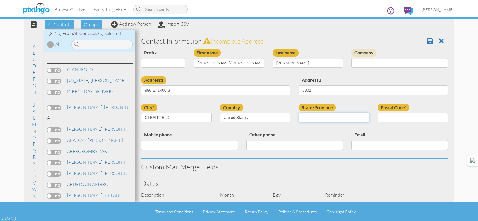
select select "object:10898"
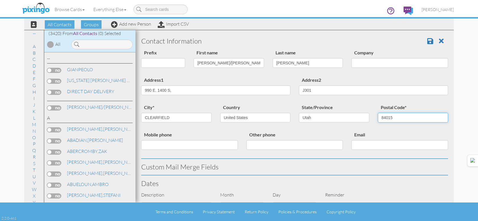
type input "84015"
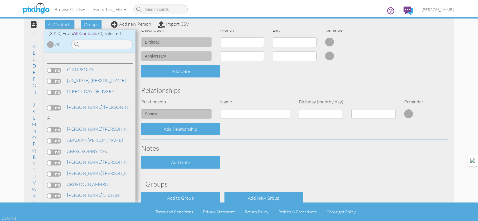
scroll to position [196, 0]
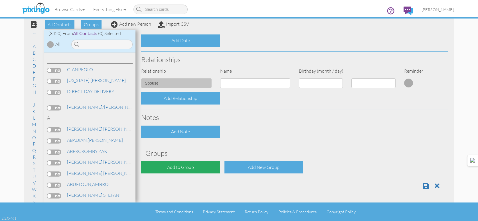
click at [194, 167] on div "Add to Group" at bounding box center [180, 167] width 79 height 12
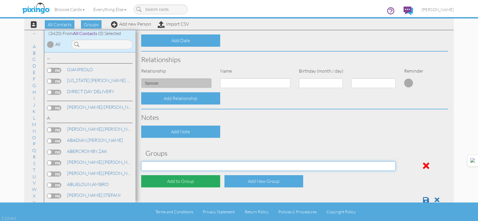
click at [194, 167] on select "[DATE] [DATE] [DATE] [DATE] [DATE] [DATE] [DATE] [DATE] [DATE] [DATE] [DATE] [D…" at bounding box center [268, 166] width 254 height 10
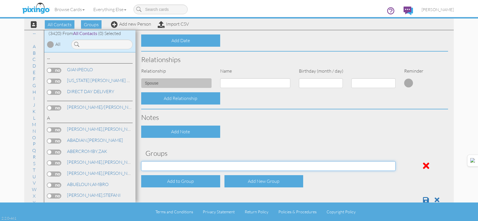
select select "object:10913"
click at [141, 161] on select "[DATE] [DATE] [DATE] [DATE] [DATE] [DATE] [DATE] [DATE] [DATE] [DATE] [DATE] [D…" at bounding box center [268, 166] width 254 height 10
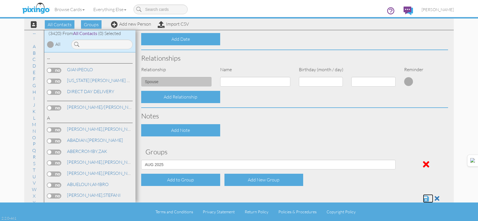
click at [423, 199] on span at bounding box center [426, 198] width 6 height 7
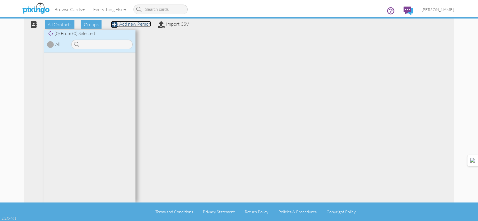
click at [127, 25] on link "Add new Person" at bounding box center [131, 24] width 40 height 6
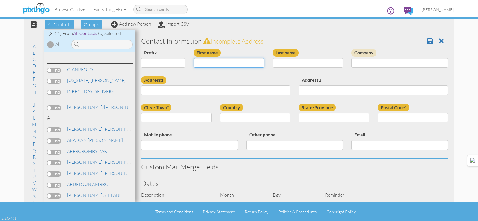
click at [214, 62] on input "First name" at bounding box center [228, 63] width 70 height 10
type input "NELLA"
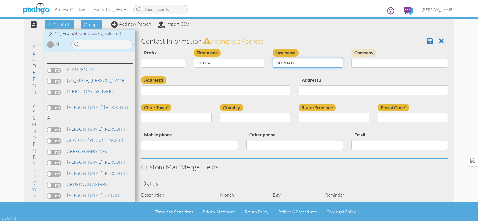
type input "HOPOATE"
type input "1942 W. 1620 N."
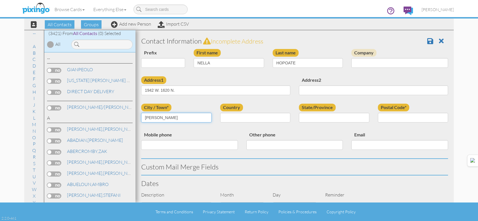
type input "LAYTON"
select select "object:10602"
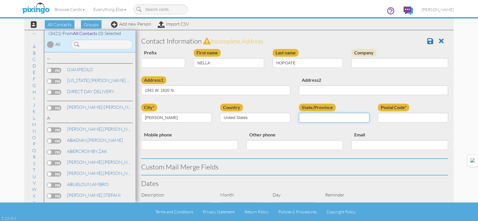
select select "object:10901"
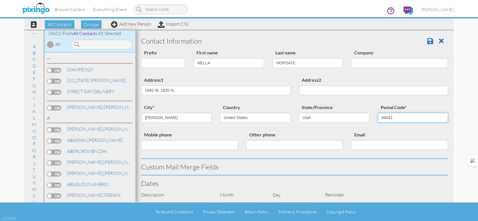
type input "84041"
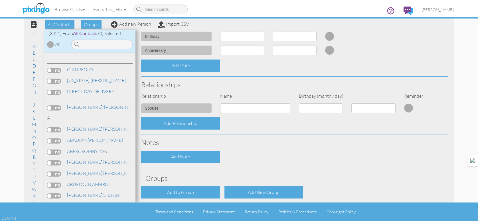
scroll to position [196, 0]
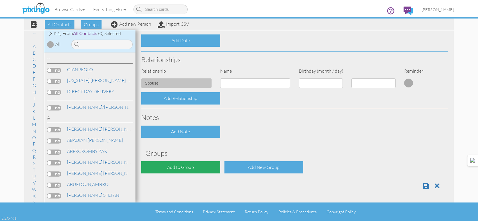
click at [186, 166] on div "Add to Group" at bounding box center [180, 167] width 79 height 12
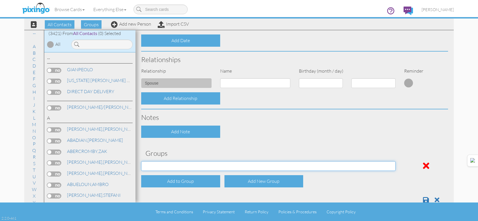
click at [188, 166] on select "[DATE] [DATE] [DATE] [DATE] [DATE] [DATE] [DATE] [DATE] [DATE] [DATE] [DATE] [D…" at bounding box center [268, 166] width 254 height 10
select select "object:10916"
click at [141, 161] on select "[DATE] [DATE] [DATE] [DATE] [DATE] [DATE] [DATE] [DATE] [DATE] [DATE] [DATE] [D…" at bounding box center [268, 166] width 254 height 10
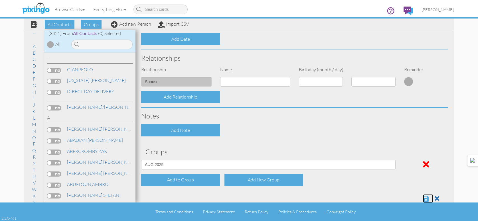
click at [423, 199] on span at bounding box center [426, 198] width 6 height 7
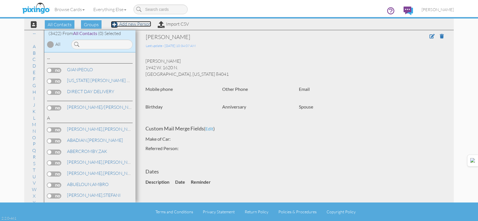
click at [144, 25] on link "Add new Person" at bounding box center [131, 24] width 40 height 6
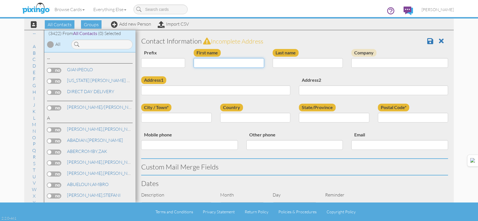
click at [213, 64] on input "First name" at bounding box center [228, 63] width 70 height 10
type input "[PERSON_NAME]"
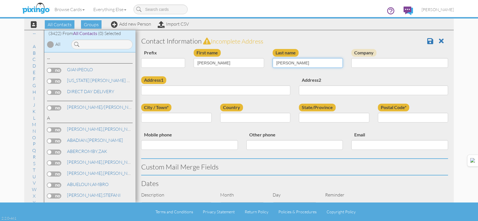
type input "[PERSON_NAME]"
type input "1167 CANYON DR."
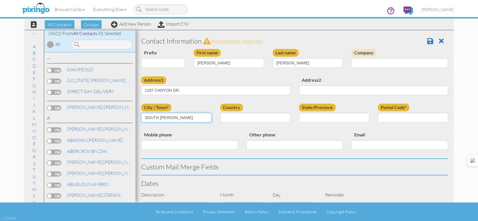
type input "SOUTH [PERSON_NAME]"
select select "object:10620"
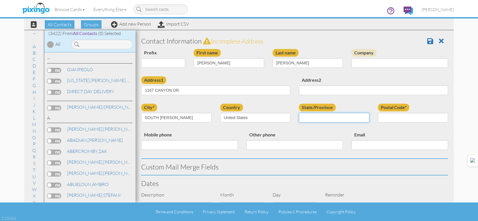
select select "object:10919"
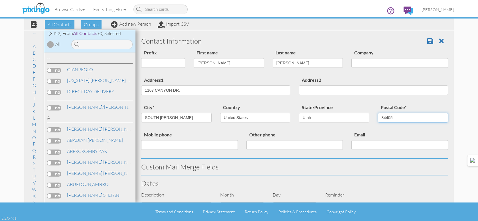
type input "84405"
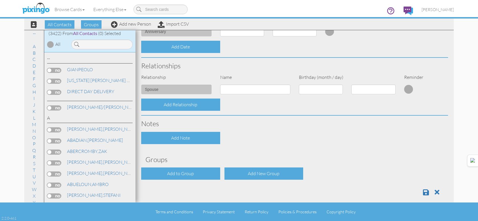
scroll to position [196, 0]
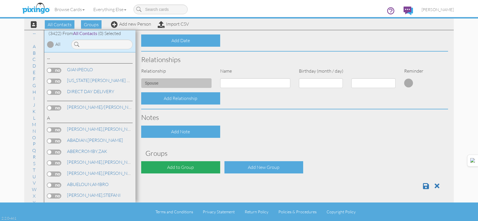
click at [197, 173] on div "Add to Group" at bounding box center [180, 167] width 79 height 12
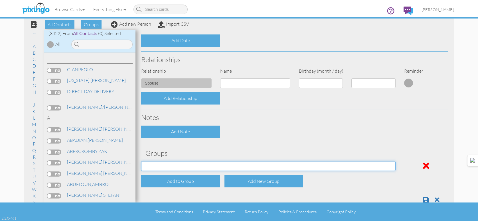
click at [205, 163] on select "[DATE] [DATE] [DATE] [DATE] [DATE] [DATE] [DATE] [DATE] [DATE] [DATE] [DATE] [D…" at bounding box center [268, 166] width 254 height 10
select select "object:10934"
click at [141, 161] on select "[DATE] [DATE] [DATE] [DATE] [DATE] [DATE] [DATE] [DATE] [DATE] [DATE] [DATE] [D…" at bounding box center [268, 166] width 254 height 10
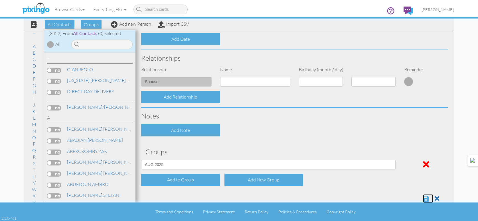
click at [423, 199] on span at bounding box center [426, 198] width 6 height 7
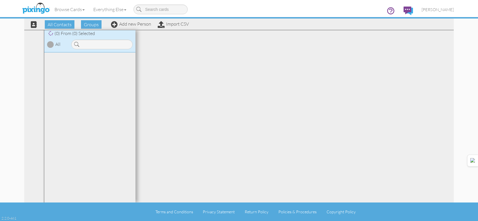
click at [132, 27] on div "All Contacts Groups Add new Person Import CSV" at bounding box center [107, 24] width 165 height 10
click at [133, 25] on link "Add new Person" at bounding box center [131, 24] width 40 height 6
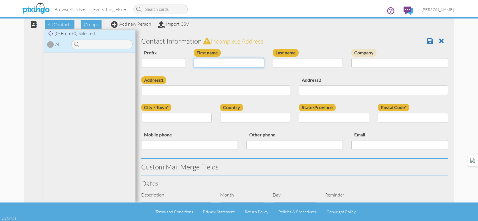
click at [231, 63] on input "First name" at bounding box center [228, 63] width 70 height 10
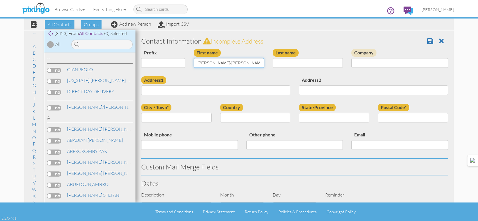
type input "[PERSON_NAME]/[PERSON_NAME]"
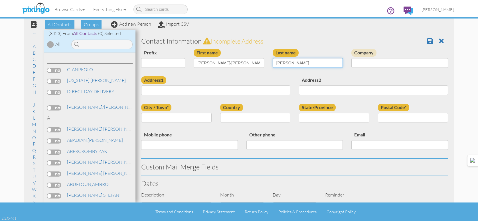
type input "[PERSON_NAME]"
type input "3305 N. 1050 E."
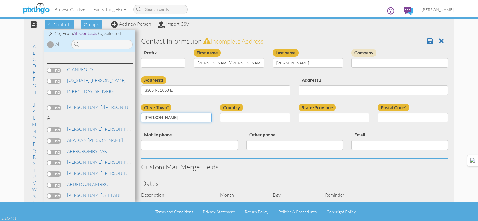
type input "LAYTON"
select select "object:180"
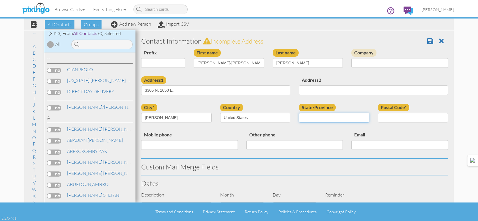
select select "object:10907"
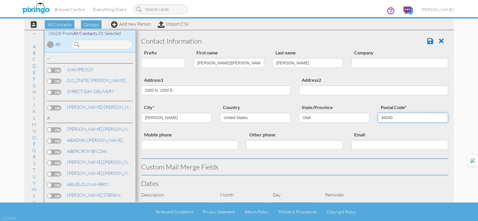
type input "84040"
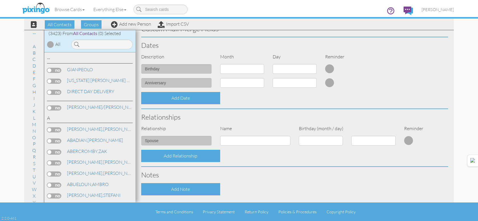
scroll to position [196, 0]
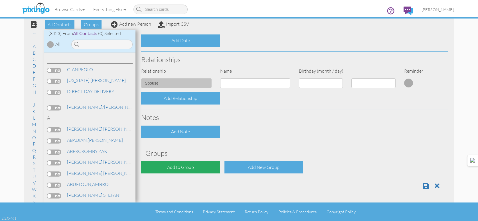
click at [208, 168] on div "Add to Group" at bounding box center [180, 167] width 79 height 12
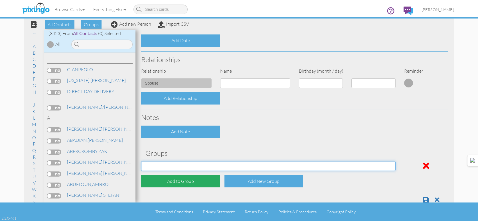
click at [215, 164] on select "[DATE] [DATE] [DATE] [DATE] [DATE] [DATE] [DATE] [DATE] [DATE] [DATE] [DATE] [D…" at bounding box center [268, 166] width 254 height 10
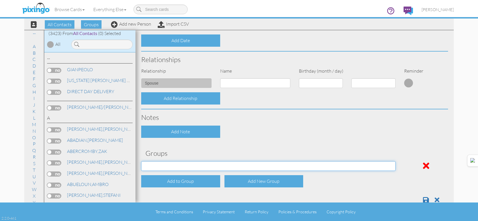
select select "object:10922"
click at [141, 161] on select "[DATE] [DATE] [DATE] [DATE] [DATE] [DATE] [DATE] [DATE] [DATE] [DATE] [DATE] [D…" at bounding box center [268, 166] width 254 height 10
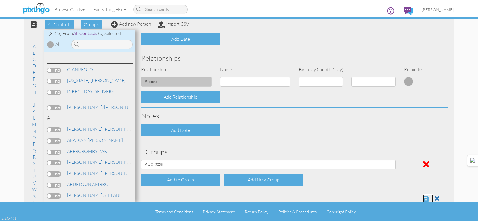
click at [423, 198] on span at bounding box center [426, 198] width 6 height 7
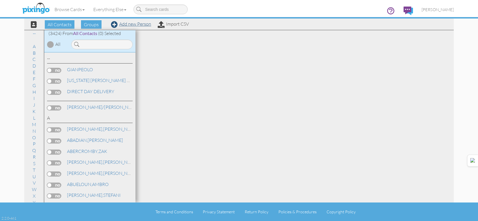
click at [139, 27] on div "All Contacts Groups Add new Person Import CSV" at bounding box center [107, 24] width 165 height 10
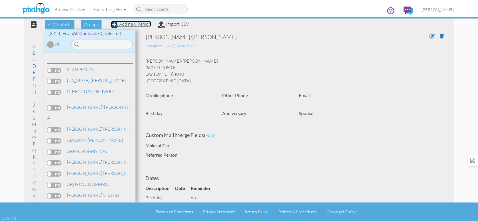
click at [138, 24] on link "Add new Person" at bounding box center [131, 24] width 40 height 6
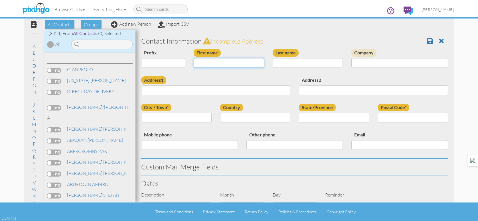
click at [216, 60] on input "First name" at bounding box center [228, 63] width 70 height 10
type input "TRENT"
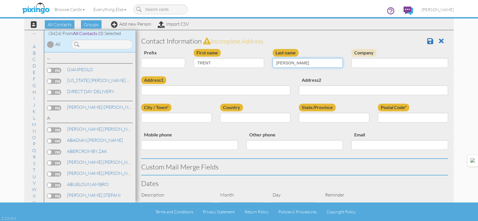
type input "MCKAIN"
type input "3315 W. BIRCH CREEK RD."
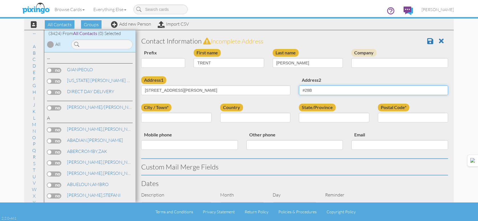
type input "#28B"
type input "WEST HAVEN"
select select "object:10632"
select select "object:10931"
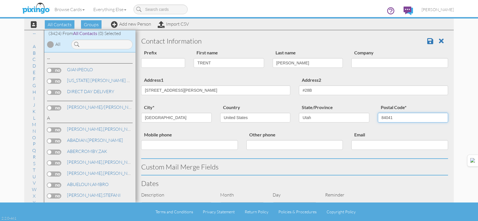
click at [406, 117] on input "84041" at bounding box center [413, 118] width 70 height 10
type input "84401"
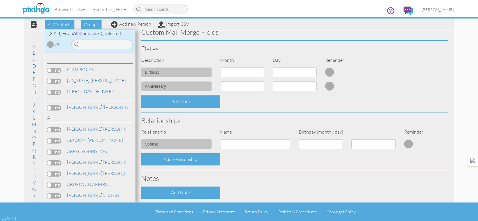
scroll to position [196, 0]
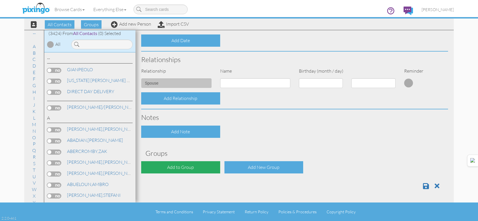
click at [179, 162] on div "Add to Group" at bounding box center [180, 167] width 79 height 12
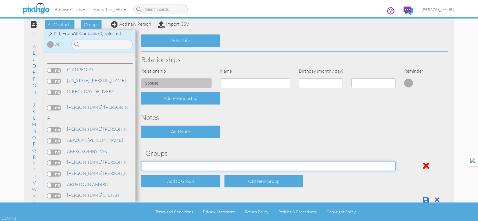
click at [179, 163] on select "APRIL 2022 APRIL 2023 APRIL 2024 APRIL 2025 AUG 2023 AUG 2024 AUG 2025 AUGUST 2…" at bounding box center [268, 166] width 254 height 10
select select "object:10946"
click at [141, 161] on select "APRIL 2022 APRIL 2023 APRIL 2024 APRIL 2025 AUG 2023 AUG 2024 AUG 2025 AUGUST 2…" at bounding box center [268, 166] width 254 height 10
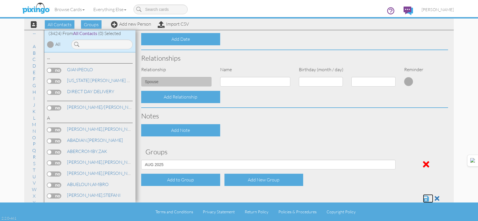
click at [423, 200] on span at bounding box center [426, 198] width 6 height 7
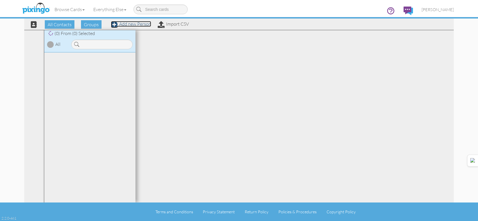
click at [125, 25] on link "Add new Person" at bounding box center [131, 24] width 40 height 6
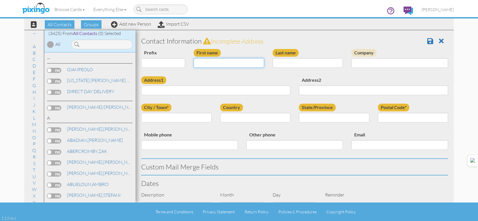
click at [223, 66] on input "First name" at bounding box center [228, 63] width 70 height 10
click at [226, 66] on input "First name" at bounding box center [228, 63] width 70 height 10
type input "[PERSON_NAME]"
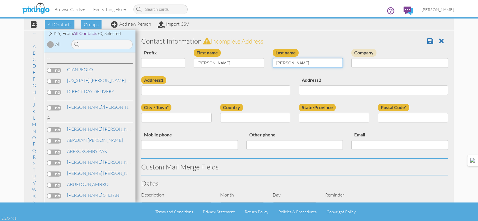
type input "[PERSON_NAME]"
type input "1856 E. 5725 S."
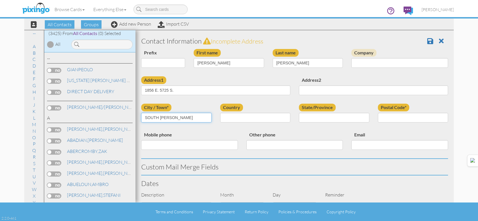
type input "SOUTH [PERSON_NAME]"
select select "object:10614"
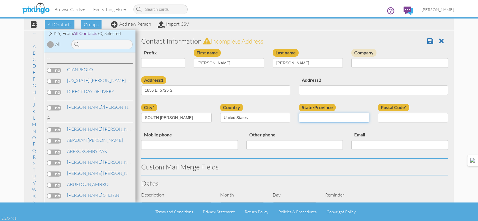
select select "object:10913"
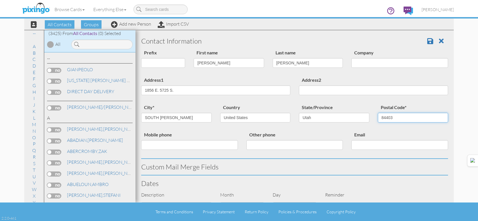
type input "84403"
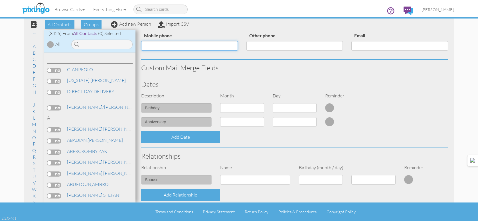
scroll to position [196, 0]
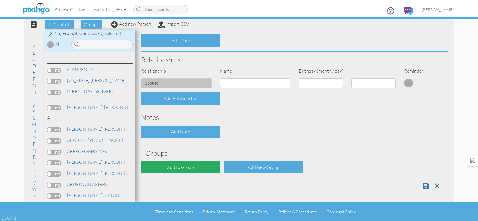
click at [188, 171] on div "Add to Group" at bounding box center [180, 167] width 79 height 12
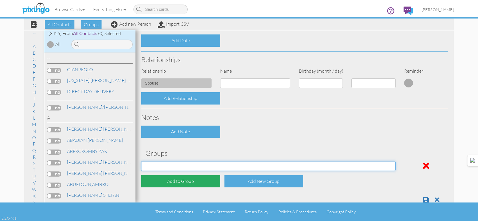
click at [194, 165] on select "[DATE] [DATE] [DATE] [DATE] [DATE] [DATE] [DATE] [DATE] [DATE] [DATE] [DATE] [D…" at bounding box center [268, 166] width 254 height 10
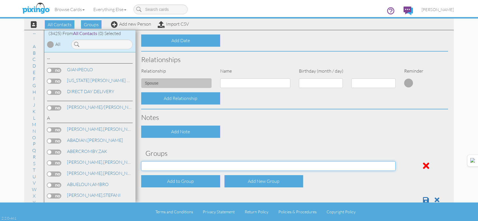
select select "object:10928"
click at [141, 161] on select "[DATE] [DATE] [DATE] [DATE] [DATE] [DATE] [DATE] [DATE] [DATE] [DATE] [DATE] [D…" at bounding box center [268, 166] width 254 height 10
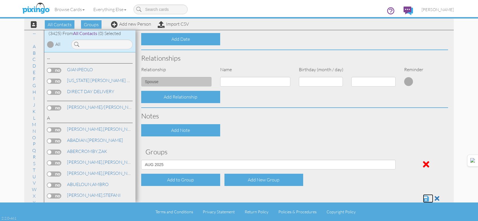
click at [423, 200] on span at bounding box center [426, 198] width 6 height 7
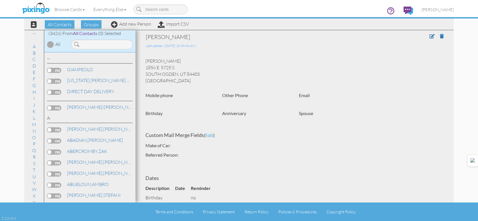
click at [193, 39] on div "[PERSON_NAME]" at bounding box center [264, 37] width 236 height 8
click at [433, 13] on link "[PERSON_NAME]" at bounding box center [437, 9] width 41 height 15
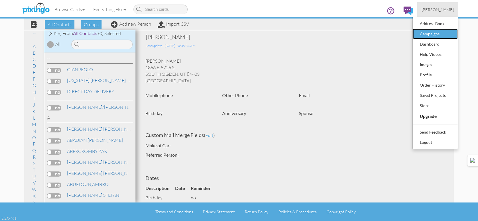
click at [430, 36] on div "Campaigns" at bounding box center [435, 34] width 34 height 9
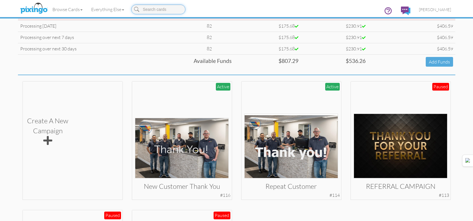
scroll to position [114, 0]
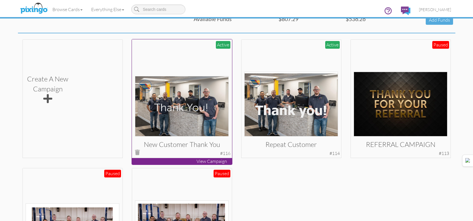
click at [145, 100] on img at bounding box center [182, 106] width 94 height 60
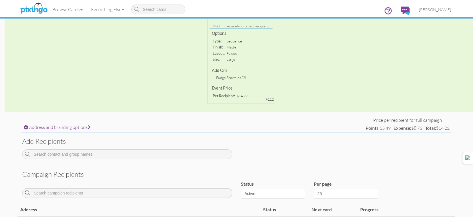
scroll to position [166, 0]
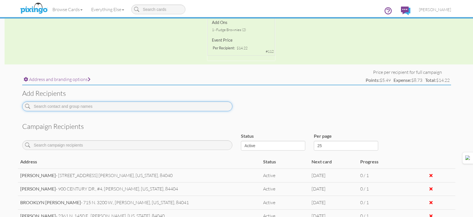
click at [145, 107] on input at bounding box center [127, 106] width 210 height 10
paste input "[PERSON_NAME]"
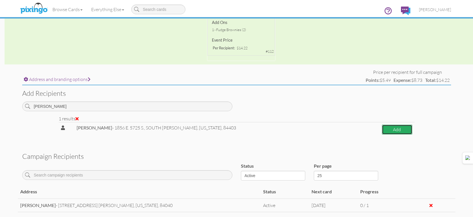
click at [393, 128] on button "Add" at bounding box center [397, 130] width 30 height 10
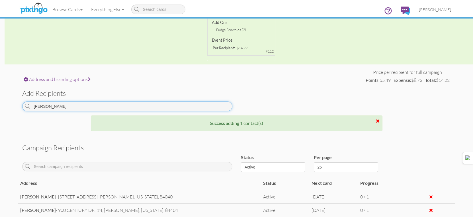
click at [213, 106] on input "[PERSON_NAME]" at bounding box center [127, 106] width 210 height 10
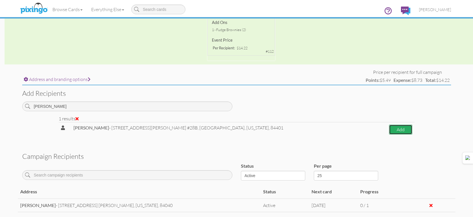
click at [401, 128] on button "Add" at bounding box center [400, 130] width 23 height 10
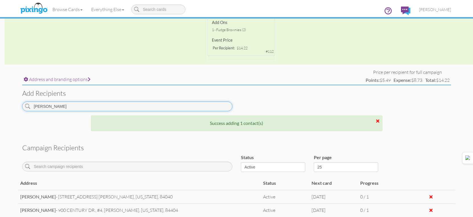
click at [200, 108] on input "[PERSON_NAME]" at bounding box center [127, 106] width 210 height 10
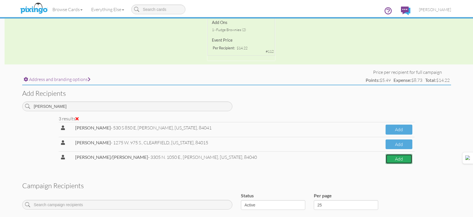
click at [390, 162] on button "Add" at bounding box center [399, 159] width 27 height 10
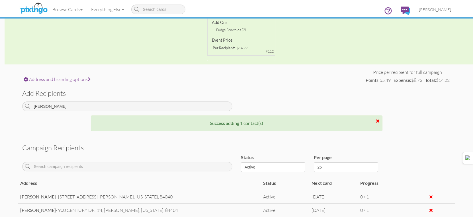
click at [217, 101] on div "Add recipients [PERSON_NAME]" at bounding box center [237, 100] width 438 height 30
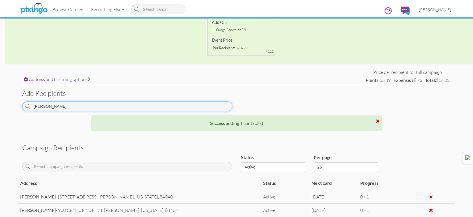
click at [213, 109] on input "[PERSON_NAME]" at bounding box center [127, 106] width 210 height 10
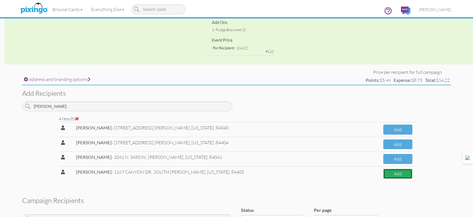
click at [394, 174] on button "Add" at bounding box center [398, 174] width 29 height 10
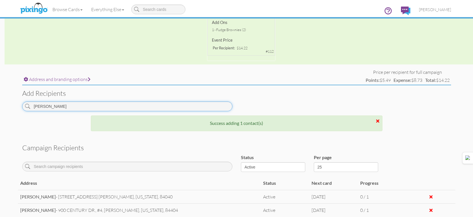
click at [217, 105] on input "[PERSON_NAME]" at bounding box center [127, 106] width 210 height 10
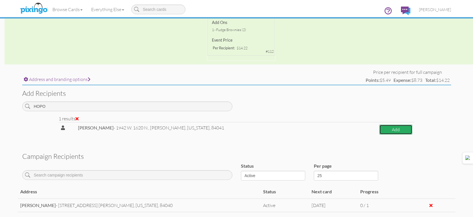
click at [385, 131] on button "Add" at bounding box center [396, 130] width 33 height 10
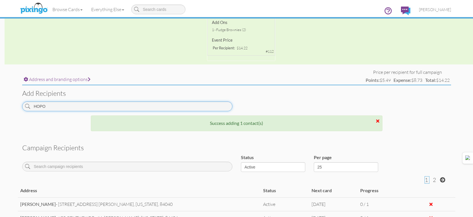
click at [192, 109] on input "HOPO" at bounding box center [127, 106] width 210 height 10
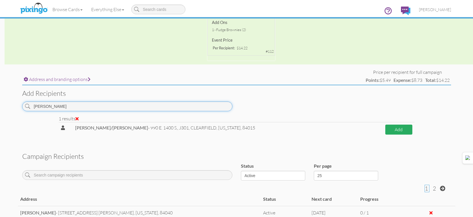
type input "[PERSON_NAME]"
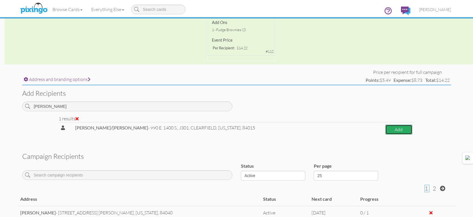
click at [410, 129] on button "Add" at bounding box center [399, 130] width 27 height 10
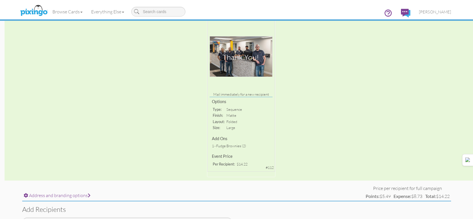
scroll to position [0, 0]
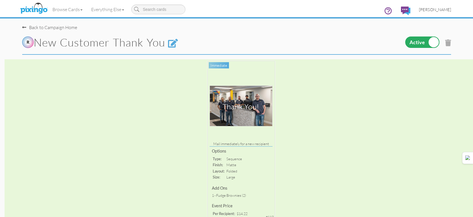
click at [428, 14] on link "[PERSON_NAME]" at bounding box center [435, 9] width 41 height 15
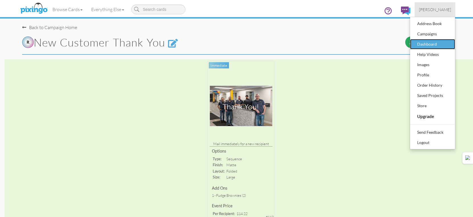
click at [429, 39] on link "Dashboard" at bounding box center [432, 44] width 45 height 10
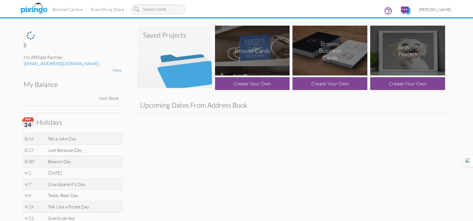
click at [437, 12] on link "[PERSON_NAME]" at bounding box center [435, 9] width 41 height 15
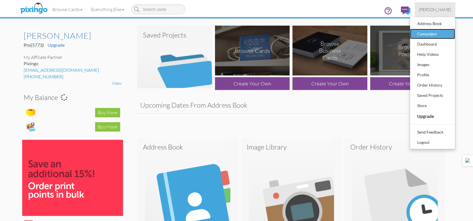
click at [431, 30] on div "Campaigns" at bounding box center [433, 34] width 34 height 9
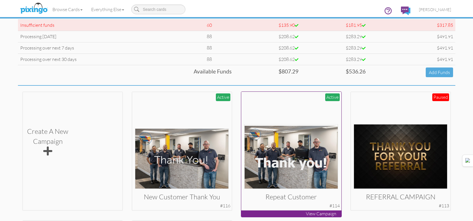
scroll to position [142, 0]
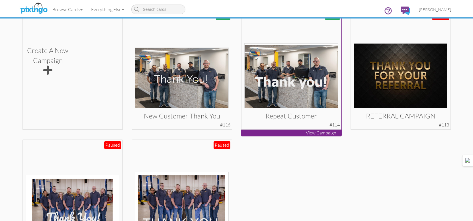
click at [308, 75] on img at bounding box center [292, 75] width 94 height 65
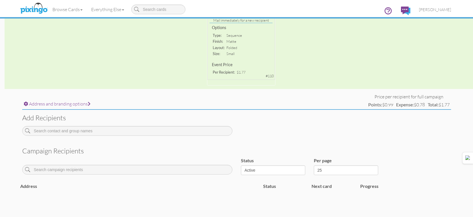
scroll to position [152, 0]
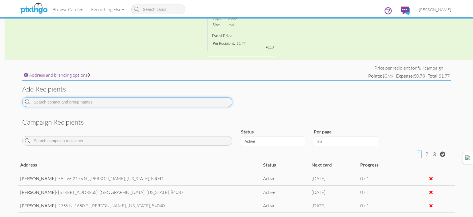
click at [187, 98] on input at bounding box center [127, 102] width 210 height 10
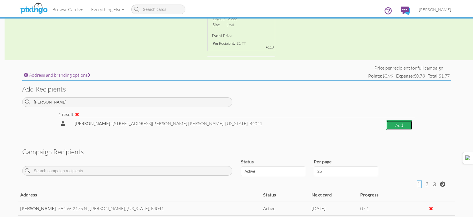
click at [407, 121] on button "Add" at bounding box center [399, 125] width 26 height 10
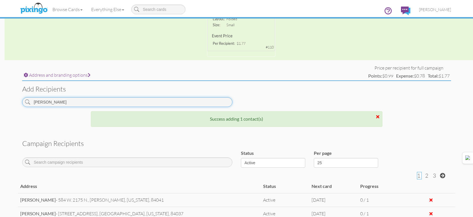
click at [160, 100] on input "[PERSON_NAME]" at bounding box center [127, 102] width 210 height 10
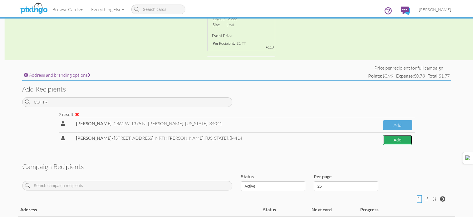
click at [394, 140] on button "Add" at bounding box center [397, 140] width 29 height 10
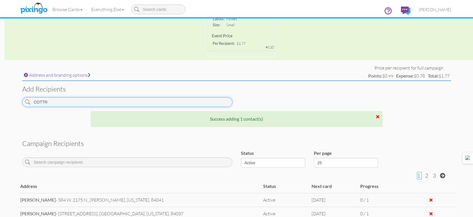
click at [110, 104] on input "COTTR" at bounding box center [127, 102] width 210 height 10
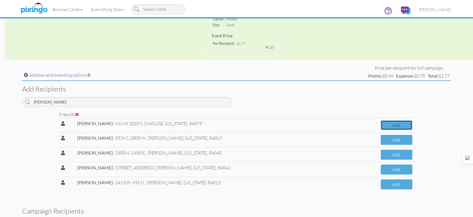
drag, startPoint x: 376, startPoint y: 124, endPoint x: 299, endPoint y: 100, distance: 81.0
click at [384, 184] on button "Add" at bounding box center [397, 184] width 32 height 10
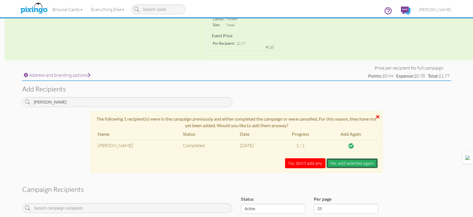
click at [348, 166] on button "Yes, add selected again." at bounding box center [353, 163] width 52 height 10
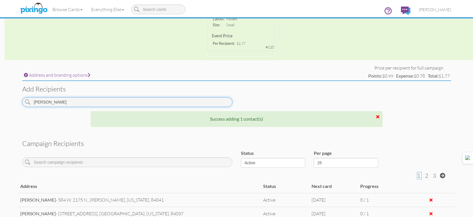
click at [209, 98] on input "[PERSON_NAME]" at bounding box center [127, 102] width 210 height 10
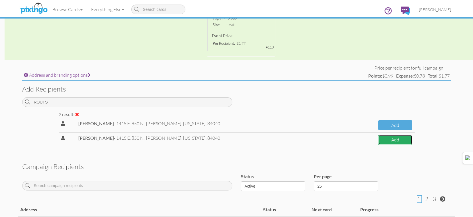
click at [386, 140] on button "Add" at bounding box center [395, 140] width 34 height 10
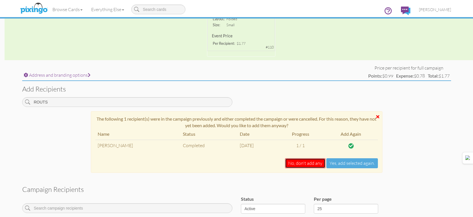
click at [314, 164] on button "No, don't add any" at bounding box center [305, 163] width 40 height 10
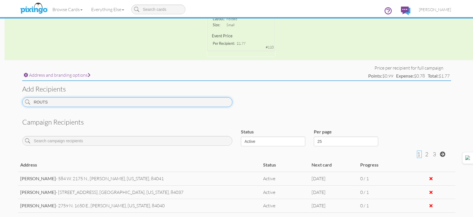
click at [192, 105] on input "ROUTS" at bounding box center [127, 102] width 210 height 10
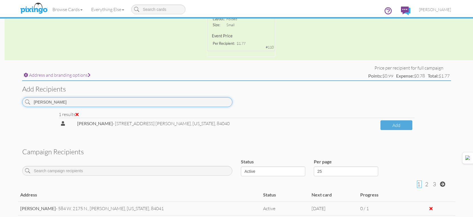
click at [158, 101] on input "[PERSON_NAME]" at bounding box center [127, 102] width 210 height 10
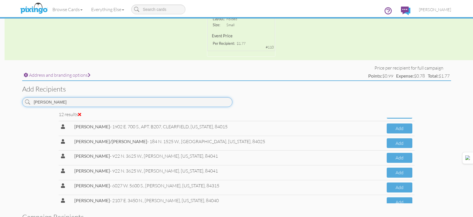
scroll to position [97, 0]
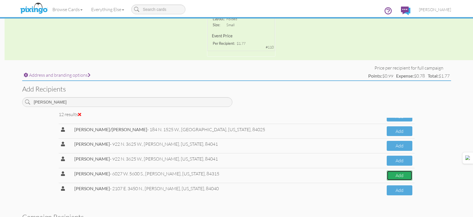
click at [397, 172] on button "Add" at bounding box center [400, 175] width 26 height 10
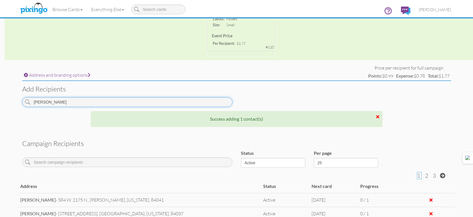
click at [223, 102] on input "[PERSON_NAME]" at bounding box center [127, 102] width 210 height 10
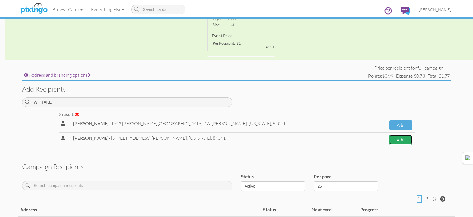
click at [390, 138] on button "Add" at bounding box center [401, 140] width 23 height 10
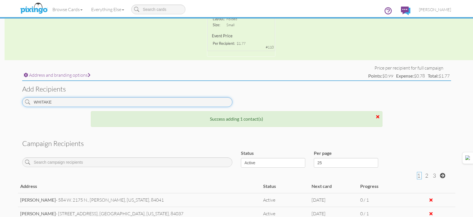
click at [178, 103] on input "WHITAKE" at bounding box center [127, 102] width 210 height 10
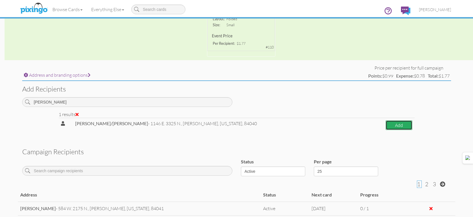
click at [399, 123] on button "Add" at bounding box center [399, 125] width 27 height 10
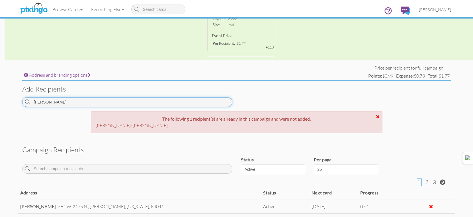
click at [184, 101] on input "[PERSON_NAME]" at bounding box center [127, 102] width 210 height 10
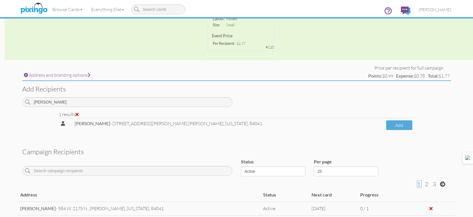
click at [398, 117] on div "1 results" at bounding box center [237, 114] width 356 height 7
click at [398, 120] on button "Add" at bounding box center [399, 125] width 26 height 10
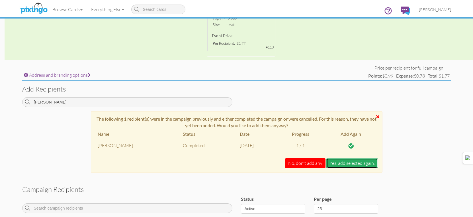
click at [358, 161] on button "Yes, add selected again." at bounding box center [353, 163] width 52 height 10
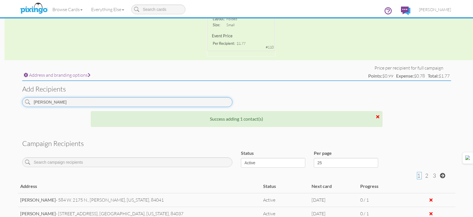
click at [215, 103] on input "[PERSON_NAME]" at bounding box center [127, 102] width 210 height 10
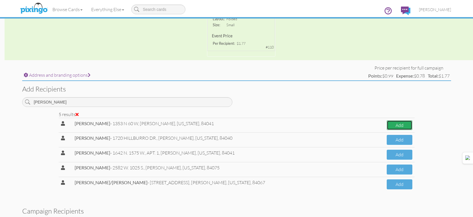
click at [394, 126] on button "Add" at bounding box center [400, 125] width 26 height 10
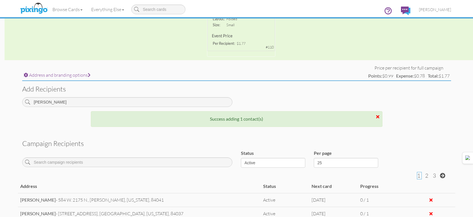
click at [160, 109] on div "[PERSON_NAME]" at bounding box center [127, 104] width 219 height 14
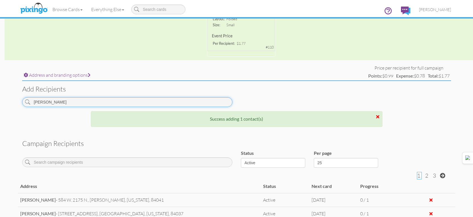
click at [169, 104] on input "[PERSON_NAME]" at bounding box center [127, 102] width 210 height 10
click at [171, 103] on input "[PERSON_NAME]" at bounding box center [127, 102] width 210 height 10
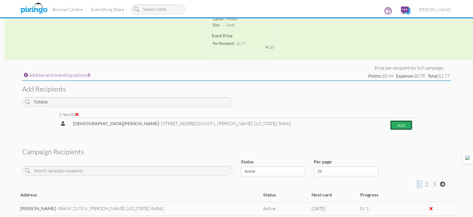
click at [400, 129] on button "Add" at bounding box center [401, 125] width 22 height 10
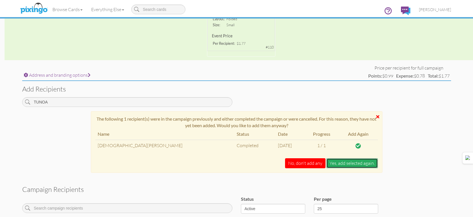
click at [361, 165] on button "Yes, add selected again." at bounding box center [353, 163] width 52 height 10
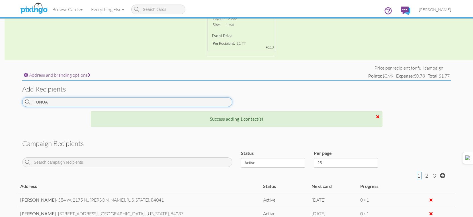
click at [192, 99] on input "TUNOA" at bounding box center [127, 102] width 210 height 10
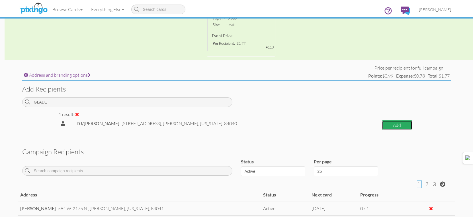
click at [397, 125] on button "Add" at bounding box center [397, 125] width 30 height 10
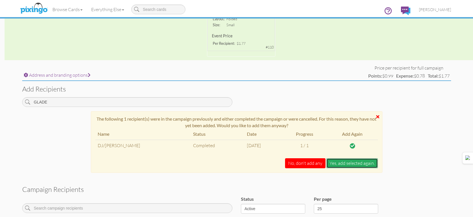
click at [370, 161] on button "Yes, add selected again." at bounding box center [353, 163] width 52 height 10
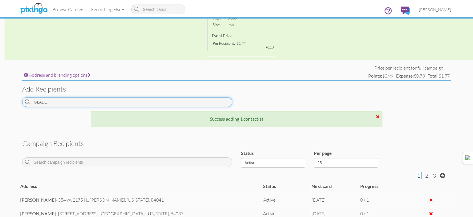
click at [199, 102] on input "GLADE" at bounding box center [127, 102] width 210 height 10
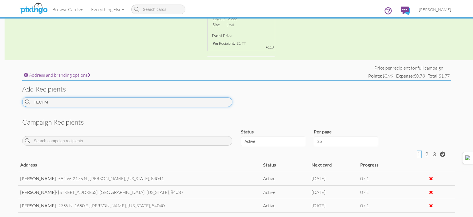
click at [184, 101] on input "TECHM" at bounding box center [127, 102] width 210 height 10
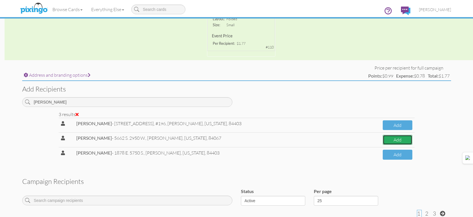
click at [392, 141] on button "Add" at bounding box center [397, 140] width 29 height 10
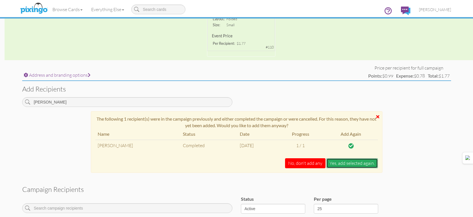
click at [374, 159] on button "Yes, add selected again." at bounding box center [353, 163] width 52 height 10
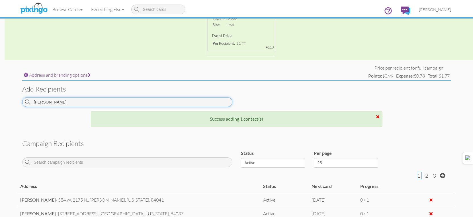
click at [207, 103] on input "[PERSON_NAME]" at bounding box center [127, 102] width 210 height 10
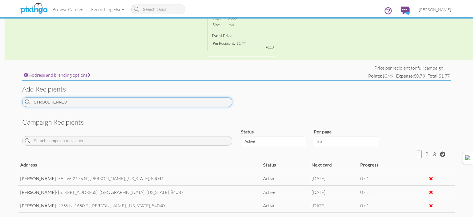
click at [206, 102] on input "STROUDKENNED" at bounding box center [127, 102] width 210 height 10
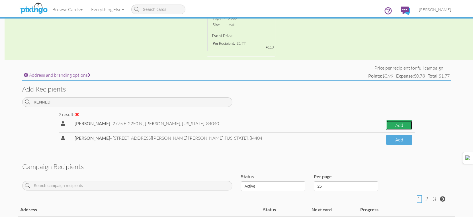
click at [386, 123] on button "Add" at bounding box center [399, 125] width 26 height 10
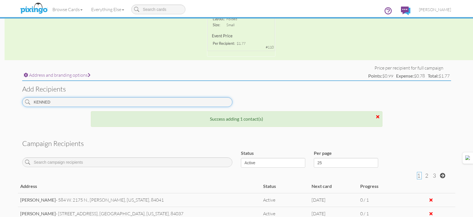
click at [101, 100] on input "KENNED" at bounding box center [127, 102] width 210 height 10
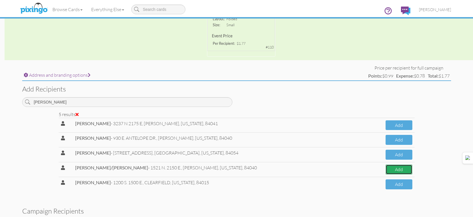
click at [394, 174] on button "Add" at bounding box center [399, 169] width 27 height 10
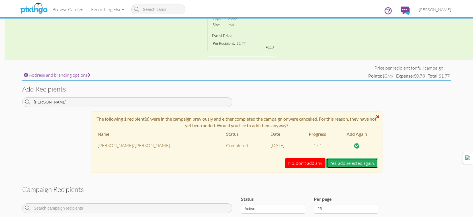
click at [363, 162] on button "Yes, add selected again." at bounding box center [353, 163] width 52 height 10
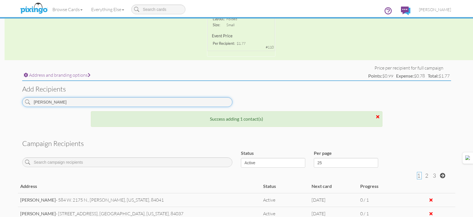
click at [189, 100] on input "[PERSON_NAME]" at bounding box center [127, 102] width 210 height 10
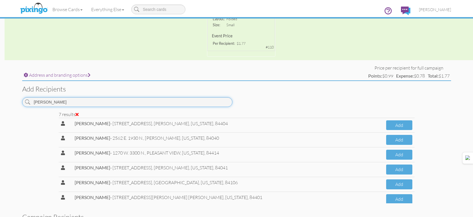
scroll to position [24, 0]
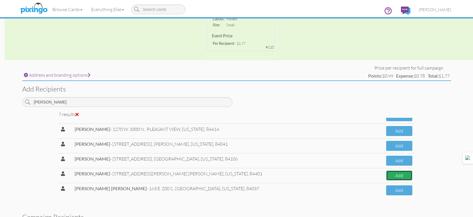
click at [394, 177] on button "Add" at bounding box center [399, 175] width 26 height 10
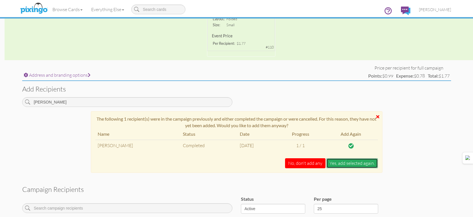
click at [359, 163] on button "Yes, add selected again." at bounding box center [353, 163] width 52 height 10
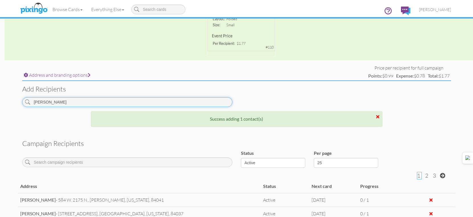
click at [210, 103] on input "[PERSON_NAME]" at bounding box center [127, 102] width 210 height 10
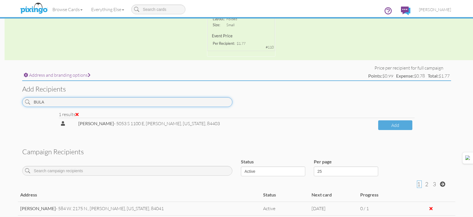
click at [157, 103] on input "BULA" at bounding box center [127, 102] width 210 height 10
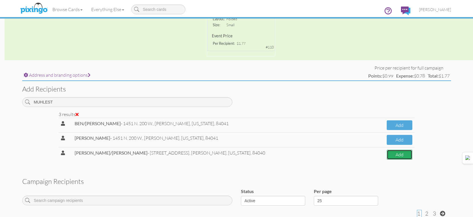
click at [407, 154] on button "Add" at bounding box center [400, 155] width 26 height 10
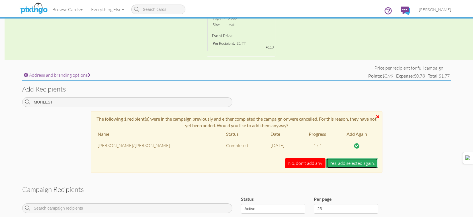
drag, startPoint x: 365, startPoint y: 162, endPoint x: 417, endPoint y: 221, distance: 78.8
click at [365, 162] on button "Yes, add selected again." at bounding box center [353, 163] width 52 height 10
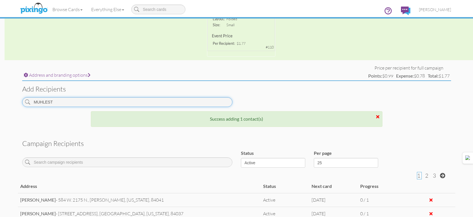
click at [213, 102] on input "MUHLEST" at bounding box center [127, 102] width 210 height 10
click at [213, 100] on input "MUHLEST" at bounding box center [127, 102] width 210 height 10
click at [213, 99] on input "MUHLEST" at bounding box center [127, 102] width 210 height 10
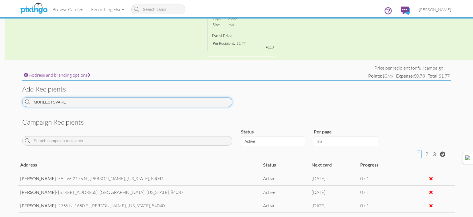
click at [219, 105] on input "MUHLESTSVARE" at bounding box center [127, 102] width 210 height 10
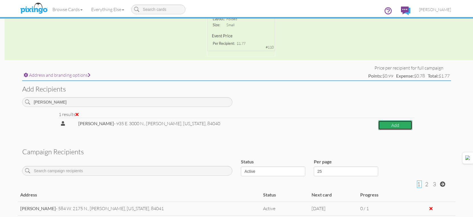
click at [390, 125] on button "Add" at bounding box center [395, 125] width 34 height 10
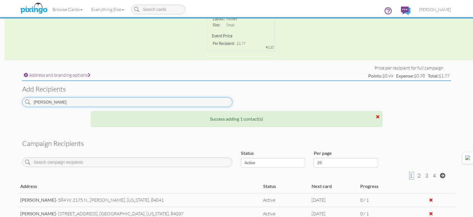
click at [190, 101] on input "[PERSON_NAME]" at bounding box center [127, 102] width 210 height 10
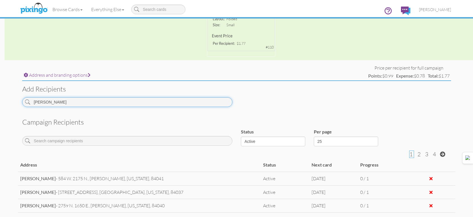
click at [197, 103] on input "[PERSON_NAME]" at bounding box center [127, 102] width 210 height 10
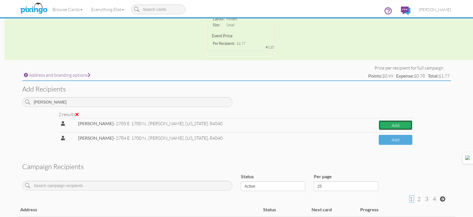
click at [400, 122] on button "Add" at bounding box center [395, 125] width 33 height 10
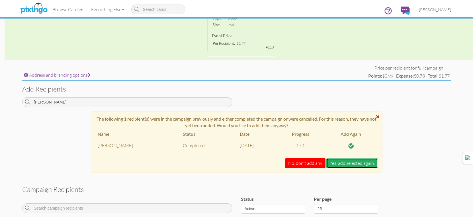
click at [362, 161] on button "Yes, add selected again." at bounding box center [353, 163] width 52 height 10
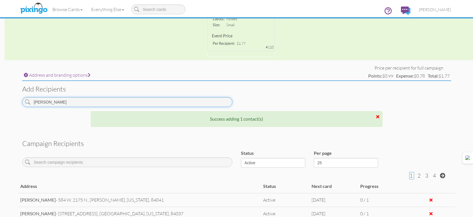
click at [216, 101] on input "[PERSON_NAME]" at bounding box center [127, 102] width 210 height 10
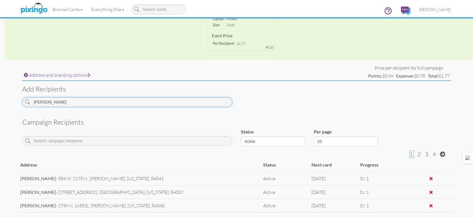
click at [221, 100] on input "[PERSON_NAME]" at bounding box center [127, 102] width 210 height 10
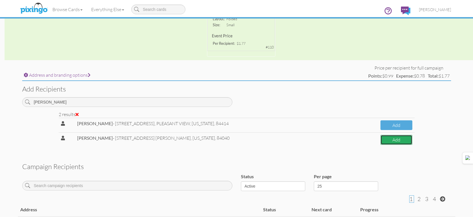
click at [390, 141] on button "Add" at bounding box center [397, 140] width 32 height 10
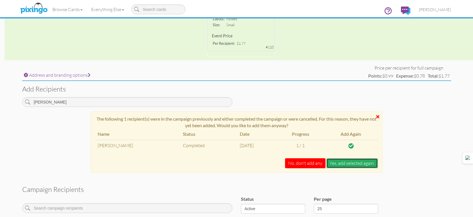
click at [376, 160] on button "Yes, add selected again." at bounding box center [353, 163] width 52 height 10
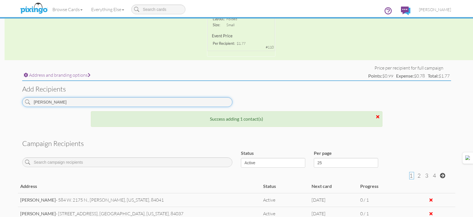
click at [216, 103] on input "[PERSON_NAME]" at bounding box center [127, 102] width 210 height 10
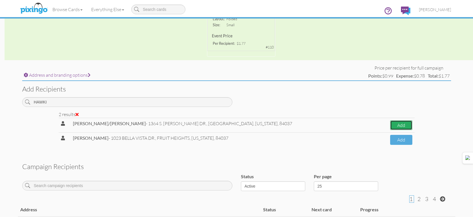
click at [394, 121] on button "Add" at bounding box center [401, 125] width 22 height 10
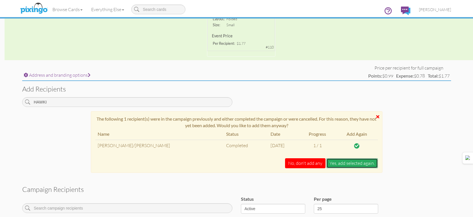
click at [338, 164] on button "Yes, add selected again." at bounding box center [353, 163] width 52 height 10
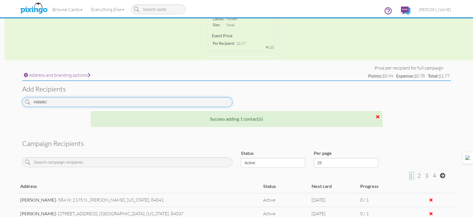
click at [222, 100] on input "HAWKI" at bounding box center [127, 102] width 210 height 10
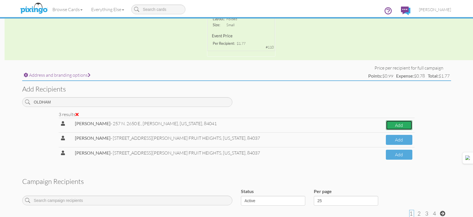
click at [396, 125] on button "Add" at bounding box center [399, 125] width 26 height 10
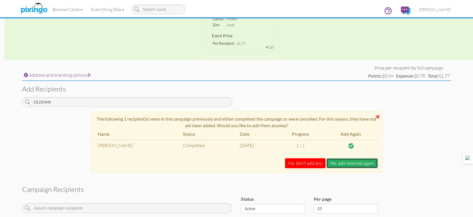
click at [362, 162] on button "Yes, add selected again." at bounding box center [353, 163] width 52 height 10
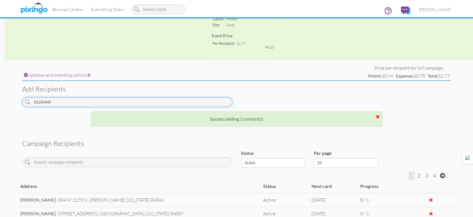
click at [211, 99] on input "OLDHAM" at bounding box center [127, 102] width 210 height 10
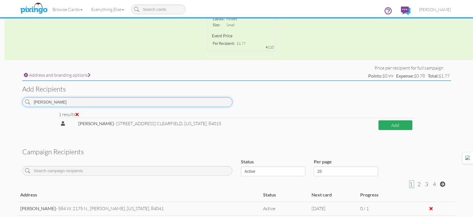
type input "[PERSON_NAME]"
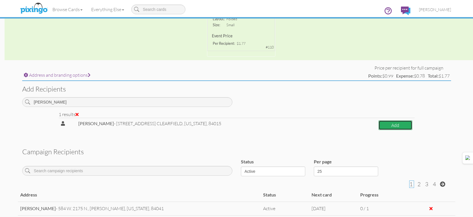
click at [393, 127] on button "Add" at bounding box center [396, 125] width 34 height 10
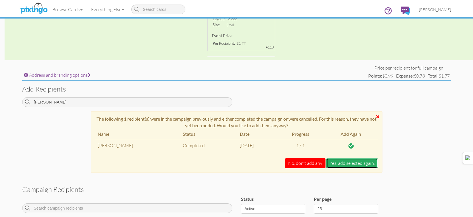
click at [357, 160] on button "Yes, add selected again." at bounding box center [353, 163] width 52 height 10
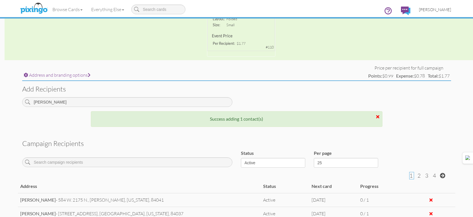
click at [433, 12] on span "[PERSON_NAME]" at bounding box center [435, 9] width 32 height 5
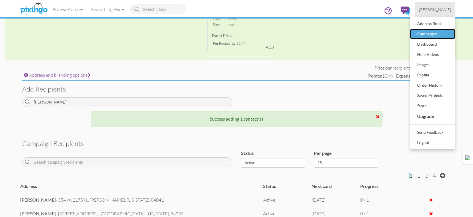
click at [427, 30] on div "Campaigns" at bounding box center [433, 34] width 34 height 9
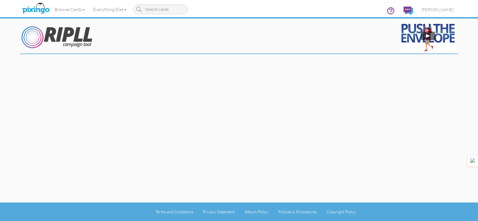
click at [427, 30] on img at bounding box center [427, 36] width 57 height 32
click at [431, 9] on span "[PERSON_NAME]" at bounding box center [437, 9] width 32 height 5
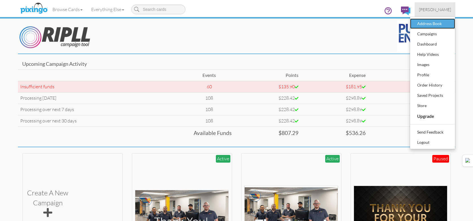
click at [431, 26] on div "Address Book" at bounding box center [433, 23] width 34 height 9
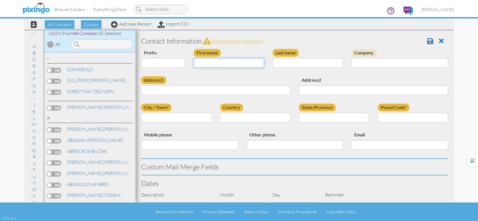
click at [210, 63] on input "First name" at bounding box center [228, 63] width 70 height 10
type input "EVAN"
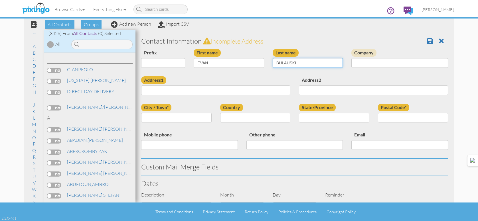
type input "BULAUSKI"
type input "1260 W. 200 S."
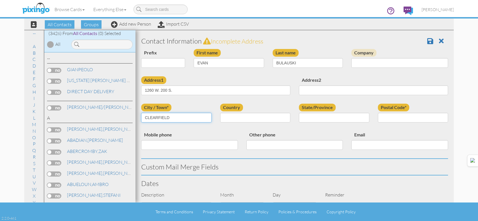
type input "CLEARFIELD"
select select "object:35949"
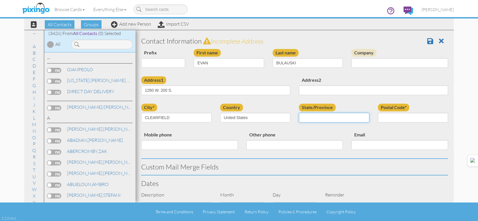
select select "object:36248"
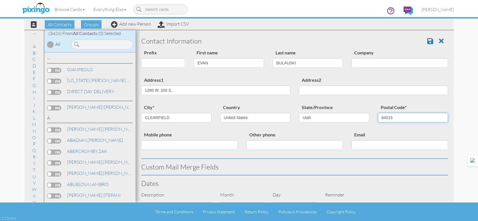
type input "84015"
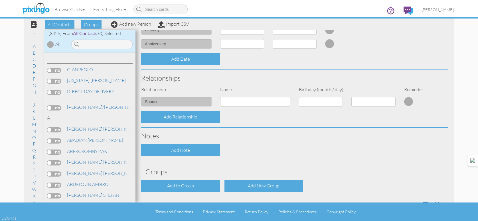
scroll to position [196, 0]
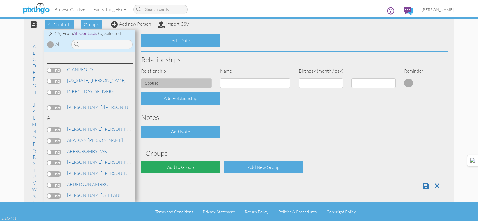
click at [164, 163] on div "Add to Group" at bounding box center [180, 167] width 79 height 12
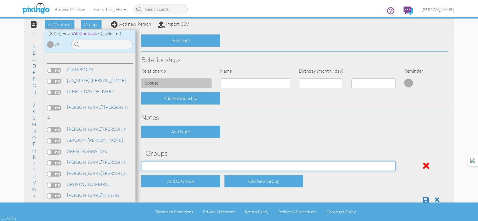
click at [164, 165] on select "[DATE] [DATE] [DATE] [DATE] [DATE] [DATE] [DATE] [DATE] [DATE] [DATE] [DATE] [D…" at bounding box center [268, 166] width 254 height 10
select select "object:21579"
click at [141, 161] on select "[DATE] [DATE] [DATE] [DATE] [DATE] [DATE] [DATE] [DATE] [DATE] [DATE] [DATE] [D…" at bounding box center [268, 166] width 254 height 10
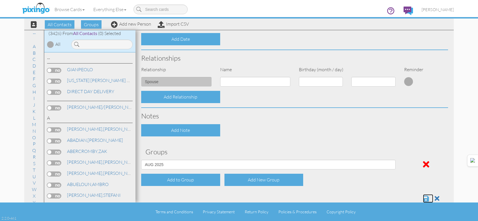
click at [423, 200] on span at bounding box center [426, 198] width 6 height 7
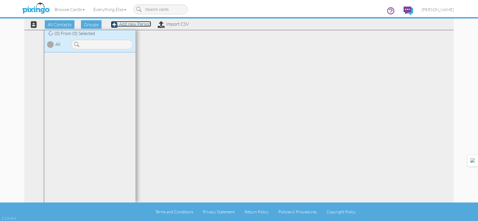
click at [127, 26] on link "Add new Person" at bounding box center [131, 24] width 40 height 6
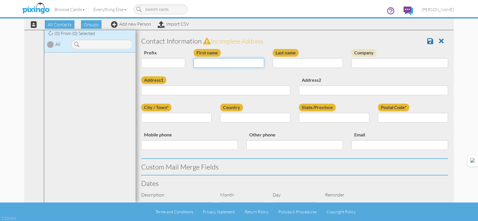
click at [225, 60] on input "First name" at bounding box center [228, 63] width 70 height 10
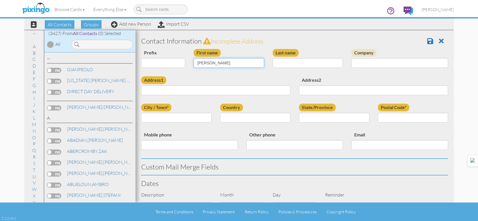
type input "[PERSON_NAME]"
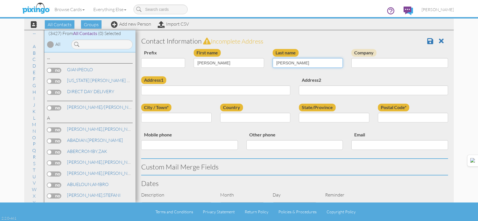
type input "[PERSON_NAME]"
type input "2447 E. 3750 E."
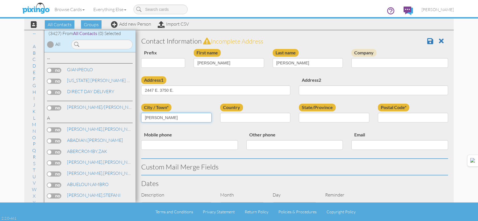
type input "[PERSON_NAME]"
select select "object:180"
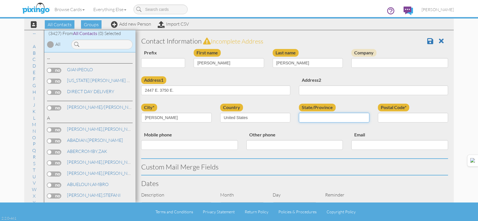
select select "object:10919"
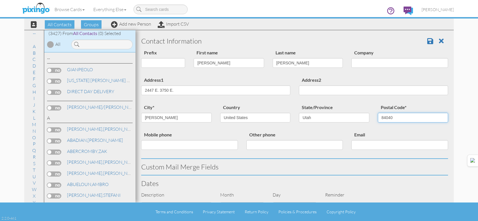
type input "84040"
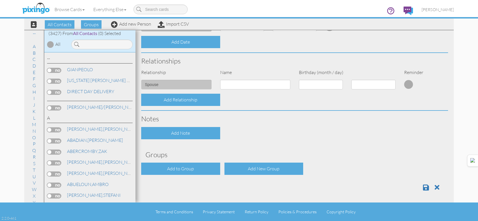
scroll to position [196, 0]
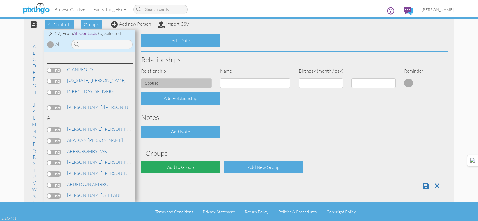
click at [195, 167] on div "Add to Group" at bounding box center [180, 167] width 79 height 12
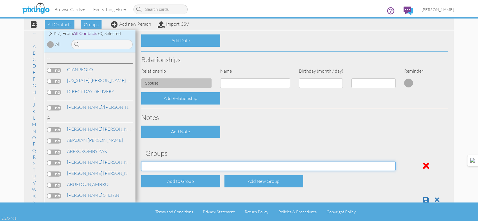
click at [196, 166] on select "APRIL 2022 APRIL 2023 APRIL 2024 APRIL 2025 AUG 2023 AUG 2024 AUG 2025 AUGUST 2…" at bounding box center [268, 166] width 254 height 10
select select "object:10934"
click at [141, 161] on select "APRIL 2022 APRIL 2023 APRIL 2024 APRIL 2025 AUG 2023 AUG 2024 AUG 2025 AUGUST 2…" at bounding box center [268, 166] width 254 height 10
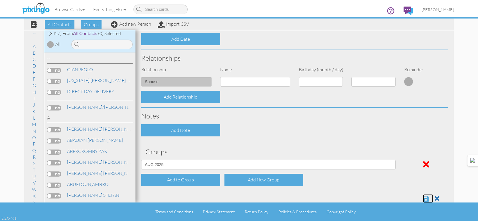
click at [423, 200] on span at bounding box center [426, 198] width 6 height 7
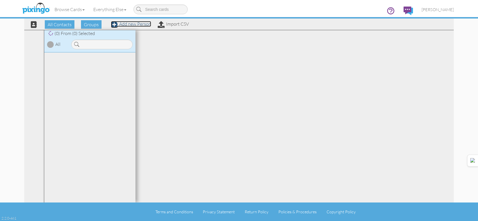
click at [123, 23] on link "Add new Person" at bounding box center [131, 24] width 40 height 6
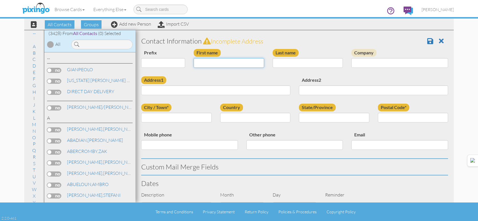
click at [195, 63] on input "First name" at bounding box center [228, 63] width 70 height 10
type input "[PERSON_NAME]"
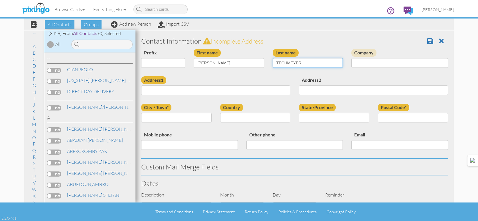
type input "TECHMEYER"
type input "1320 E. 3075 N."
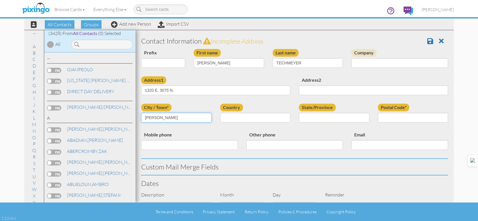
type input "[PERSON_NAME]"
select select "object:10623"
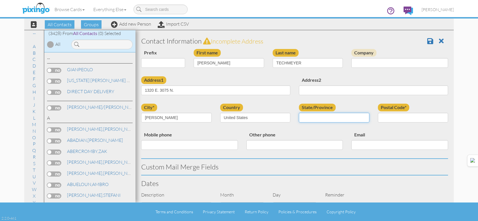
select select "object:10922"
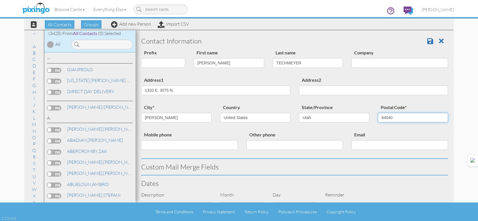
type input "84040"
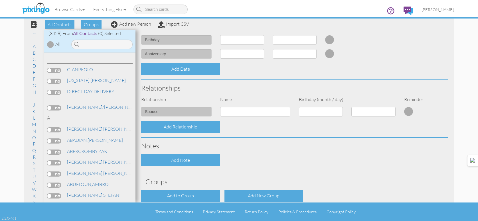
scroll to position [196, 0]
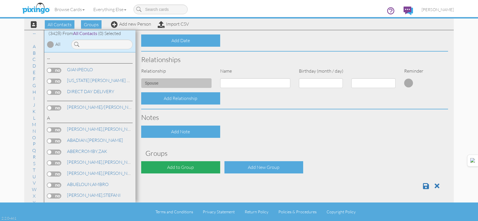
click at [191, 168] on div "Add to Group" at bounding box center [180, 167] width 79 height 12
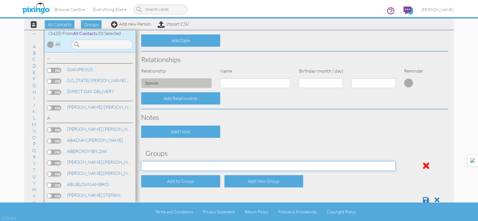
click at [190, 164] on select "APRIL 2022 APRIL 2023 APRIL 2024 APRIL 2025 AUG 2023 AUG 2024 AUG 2025 AUGUST 2…" at bounding box center [268, 166] width 254 height 10
select select "object:10937"
click at [141, 161] on select "APRIL 2022 APRIL 2023 APRIL 2024 APRIL 2025 AUG 2023 AUG 2024 AUG 2025 AUGUST 2…" at bounding box center [268, 166] width 254 height 10
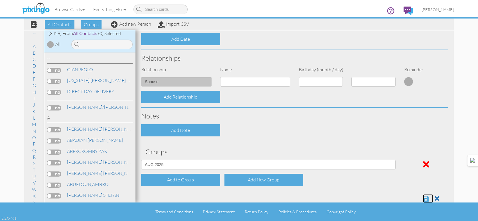
click at [423, 198] on span at bounding box center [426, 198] width 6 height 7
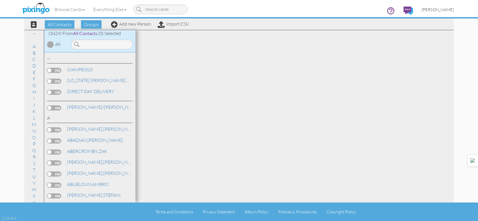
click at [431, 8] on span "[PERSON_NAME]" at bounding box center [437, 9] width 32 height 5
click at [431, 9] on span "[PERSON_NAME]" at bounding box center [437, 9] width 32 height 5
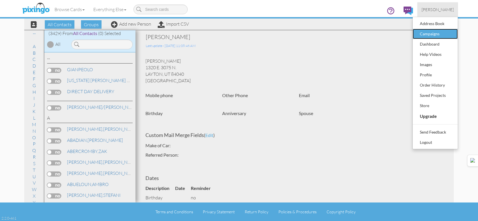
click at [437, 33] on div "Campaigns" at bounding box center [435, 34] width 34 height 9
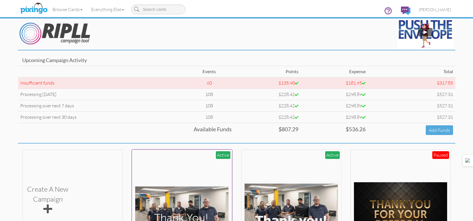
scroll to position [142, 0]
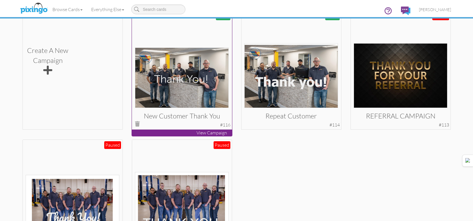
click at [199, 80] on img at bounding box center [182, 78] width 94 height 60
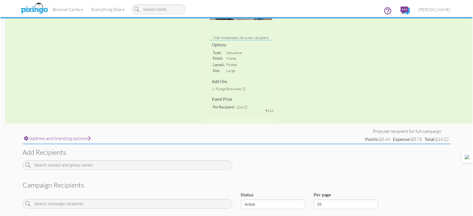
scroll to position [170, 0]
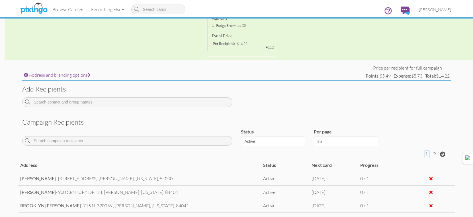
click at [196, 91] on h3 "Add recipients" at bounding box center [236, 88] width 429 height 7
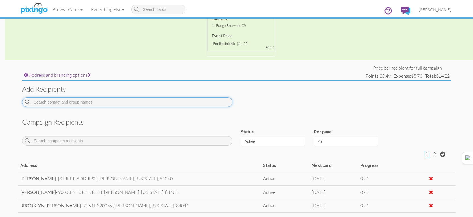
click at [194, 99] on input at bounding box center [127, 102] width 210 height 10
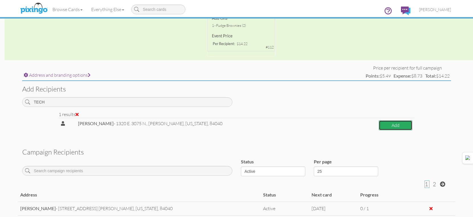
click at [384, 129] on button "Add" at bounding box center [395, 125] width 33 height 10
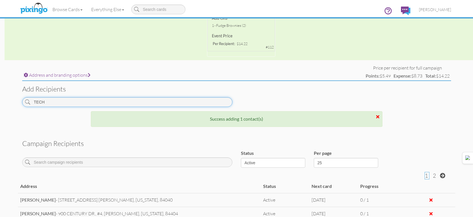
click at [186, 99] on input "TECH" at bounding box center [127, 102] width 210 height 10
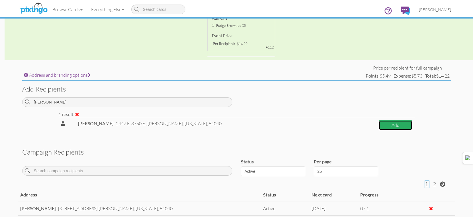
click at [395, 125] on button "Add" at bounding box center [396, 125] width 34 height 10
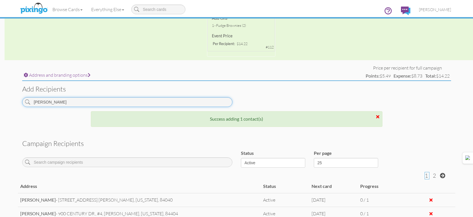
click at [211, 101] on input "[PERSON_NAME]" at bounding box center [127, 102] width 210 height 10
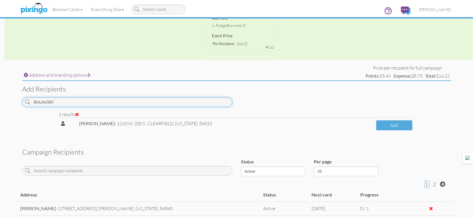
type input "BULAUSKI"
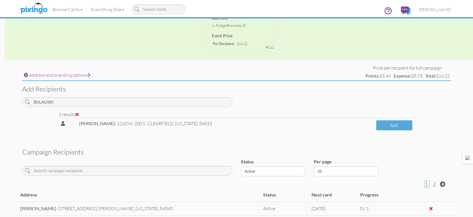
click at [404, 119] on td "Add" at bounding box center [394, 125] width 41 height 15
click at [400, 126] on button "Add" at bounding box center [394, 125] width 36 height 10
